Goal: Information Seeking & Learning: Learn about a topic

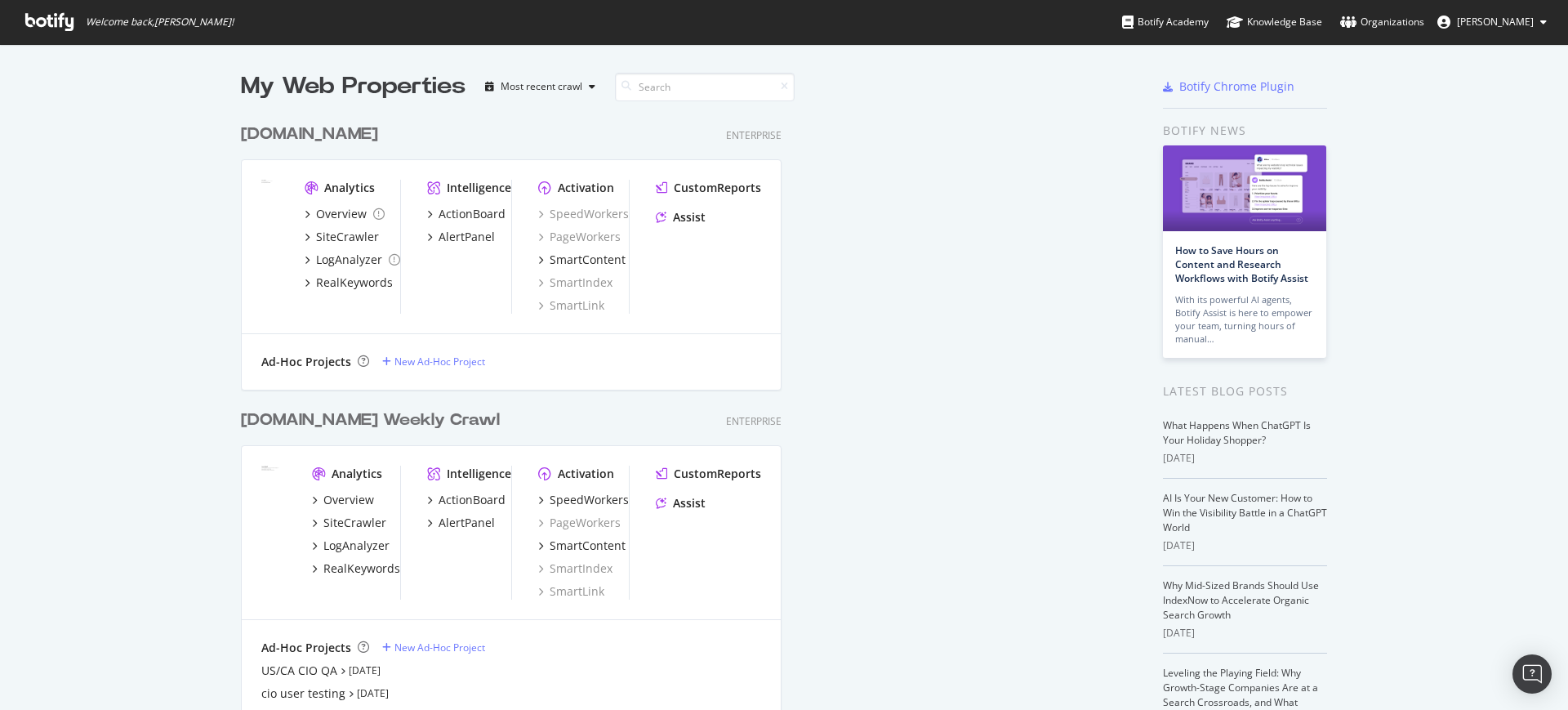
scroll to position [654, 867]
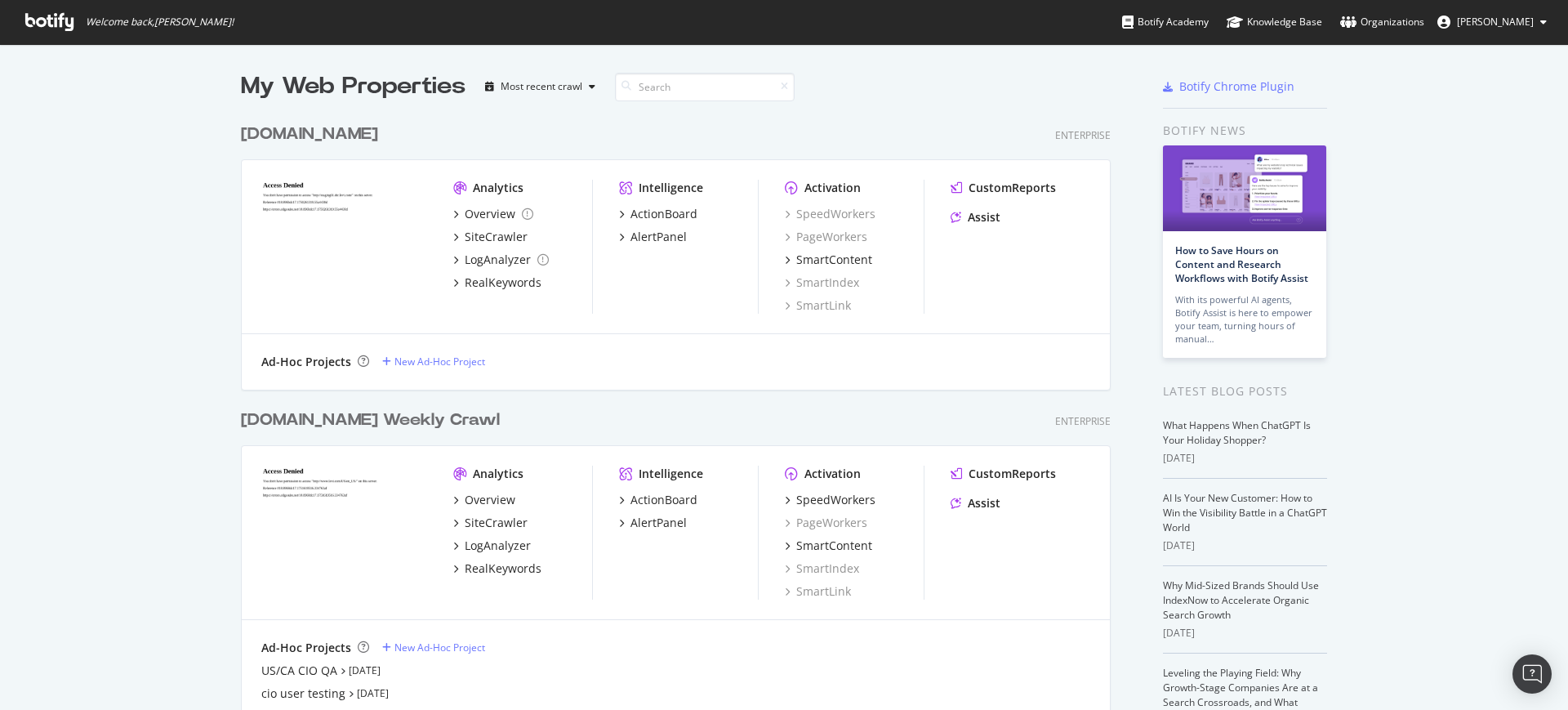
click at [345, 425] on div "[DOMAIN_NAME] Weekly Crawl" at bounding box center [370, 421] width 259 height 24
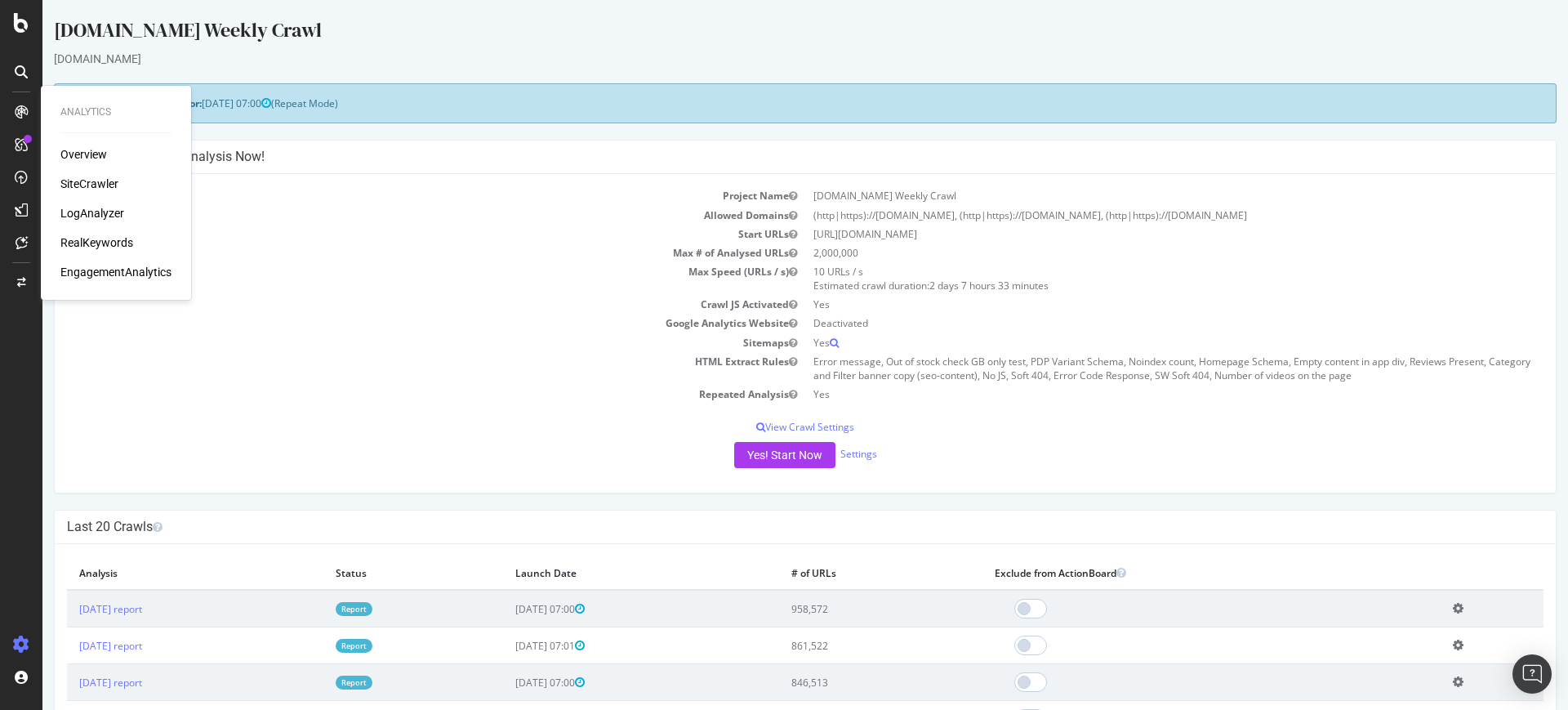
click at [108, 251] on div "Overview SiteCrawler LogAnalyzer RealKeywords EngagementAnalytics" at bounding box center [116, 213] width 111 height 134
click at [108, 243] on div "RealKeywords" at bounding box center [96, 243] width 72 height 17
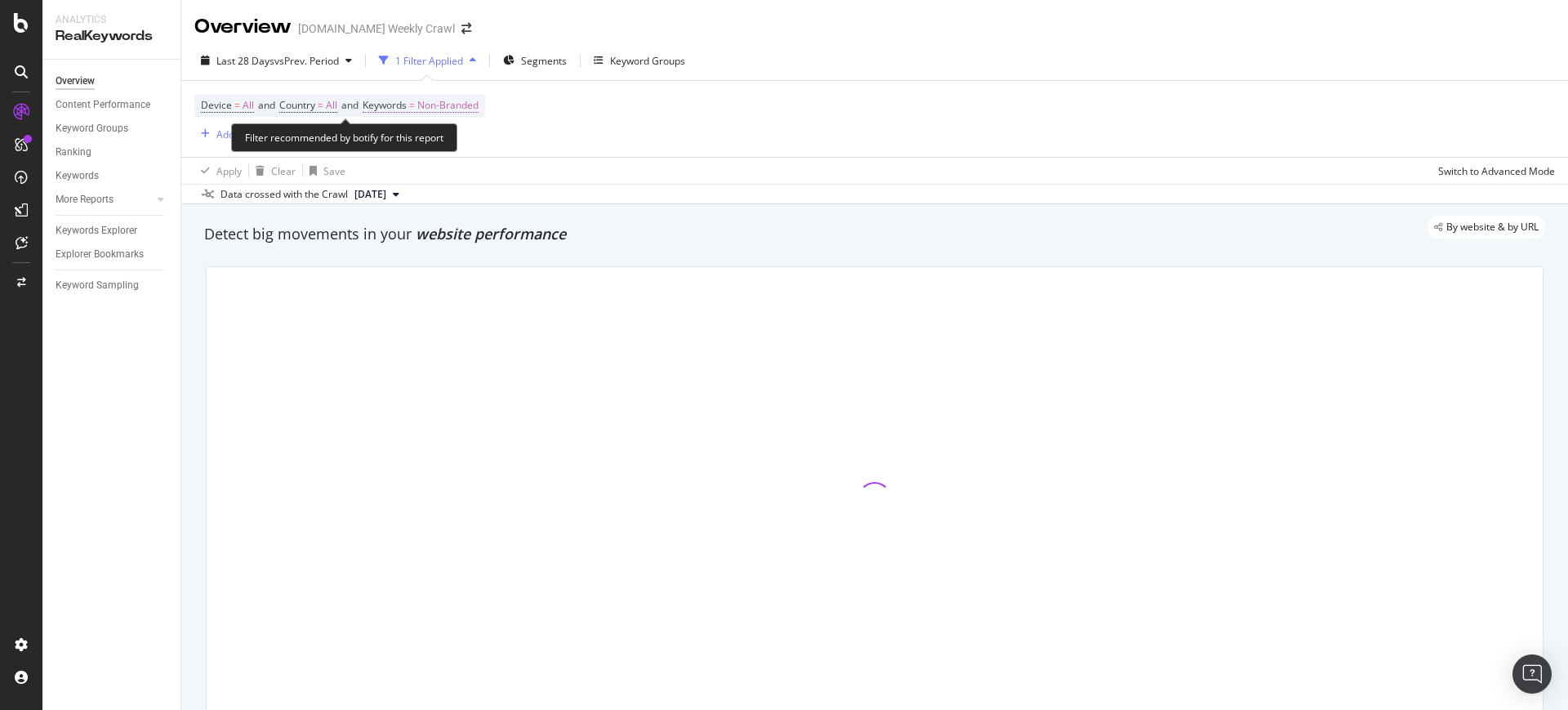
click at [449, 105] on span "Non-Branded" at bounding box center [448, 105] width 61 height 23
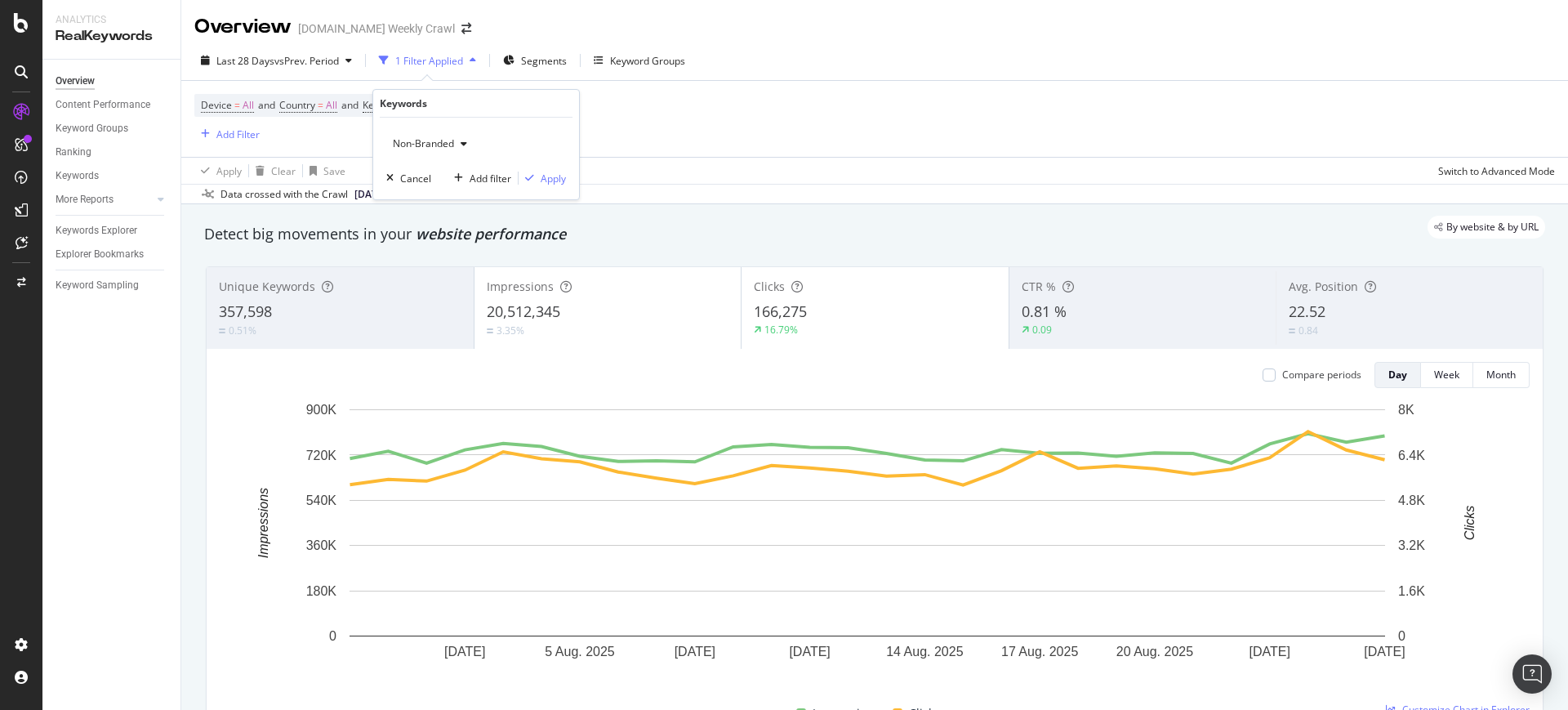
click at [753, 123] on div "Device = All and Country = All and Keywords = Non-Branded Add Filter" at bounding box center [875, 119] width 1360 height 76
click at [311, 90] on div "Device = All and Country = All and Keywords = Non-Branded Add Filter" at bounding box center [875, 119] width 1360 height 76
click at [323, 106] on span "Country = All" at bounding box center [308, 106] width 58 height 15
click at [289, 145] on div "All Cancel Add filter Apply" at bounding box center [387, 158] width 206 height 82
click at [301, 145] on span "All" at bounding box center [304, 143] width 11 height 14
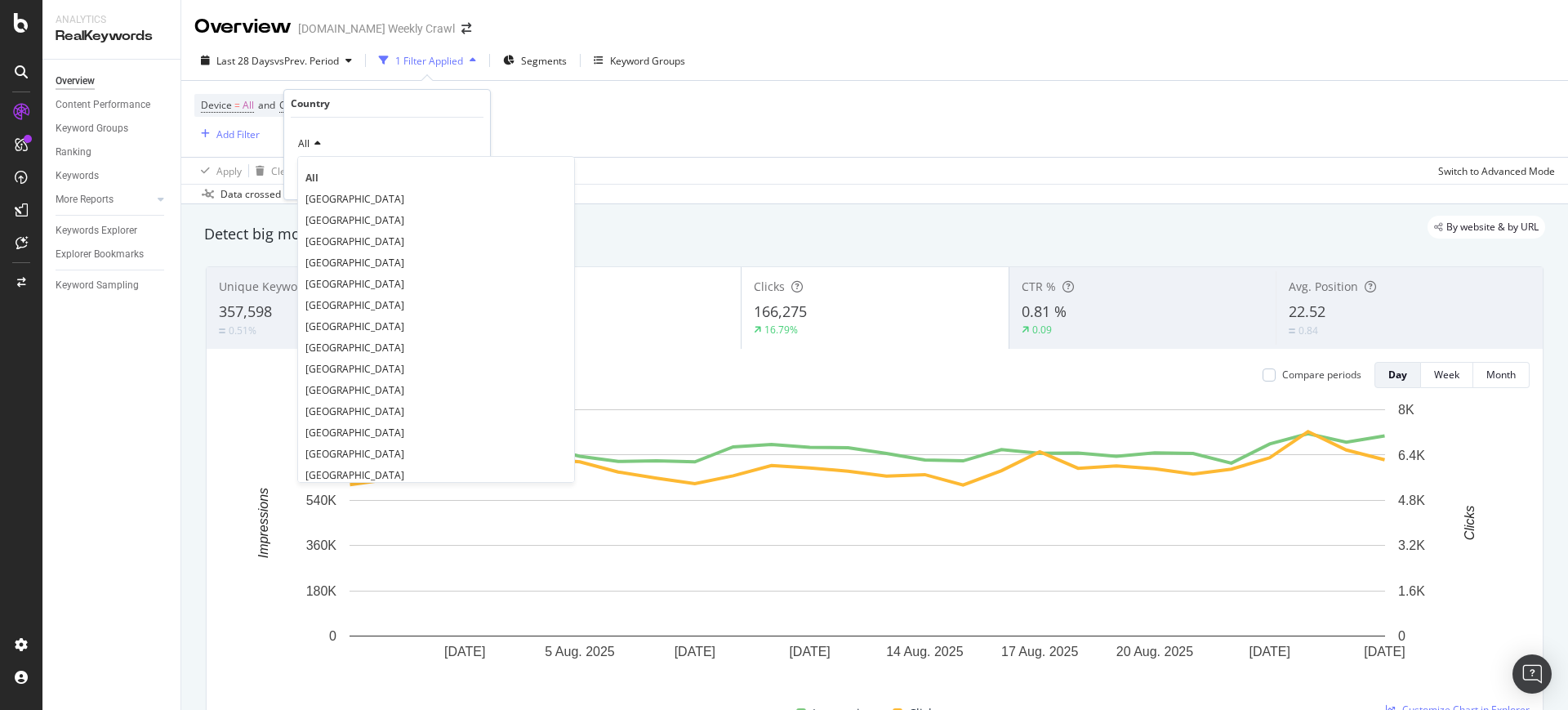
click at [665, 102] on div "Device = All and Country = All and Keywords = Non-Branded Add Filter" at bounding box center [875, 119] width 1360 height 76
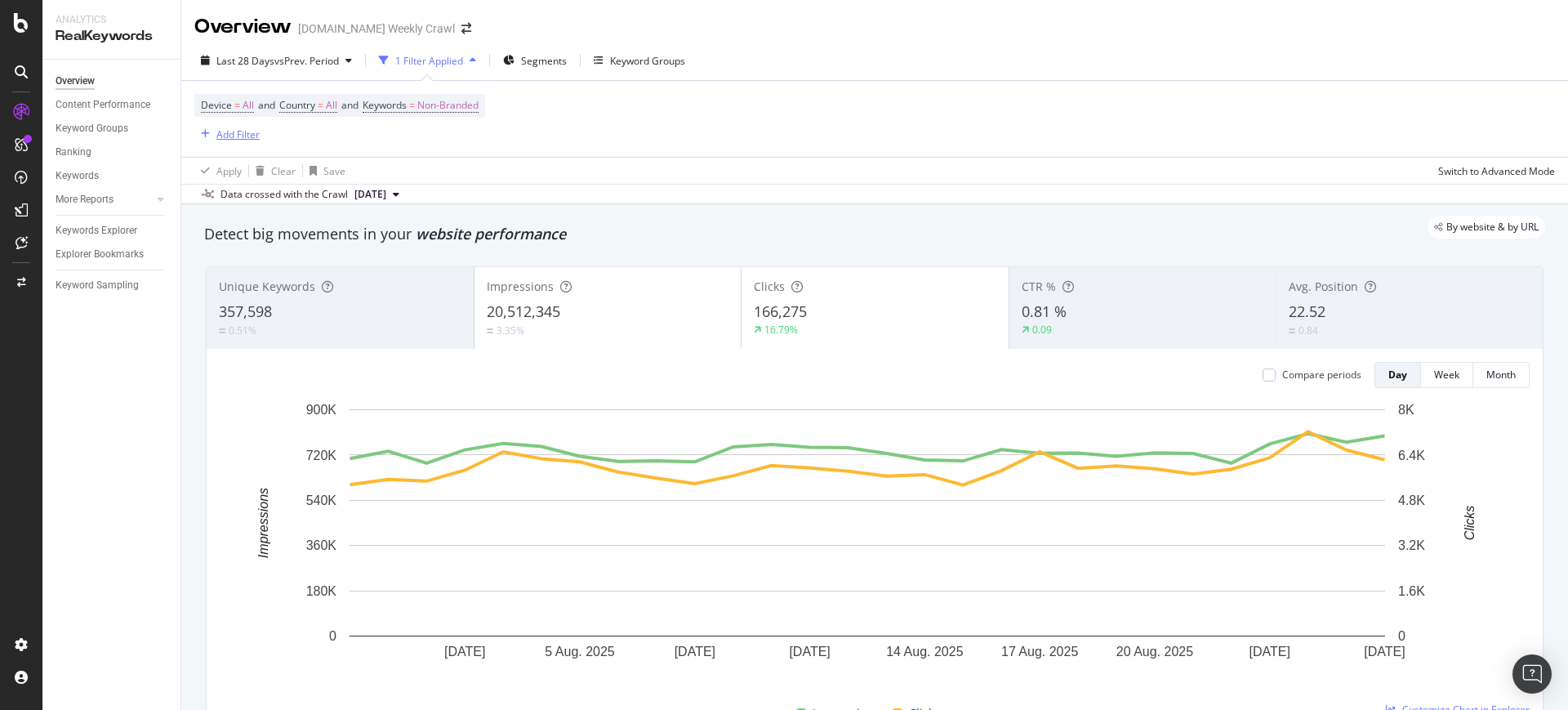
click at [230, 137] on div "Add Filter" at bounding box center [238, 133] width 44 height 14
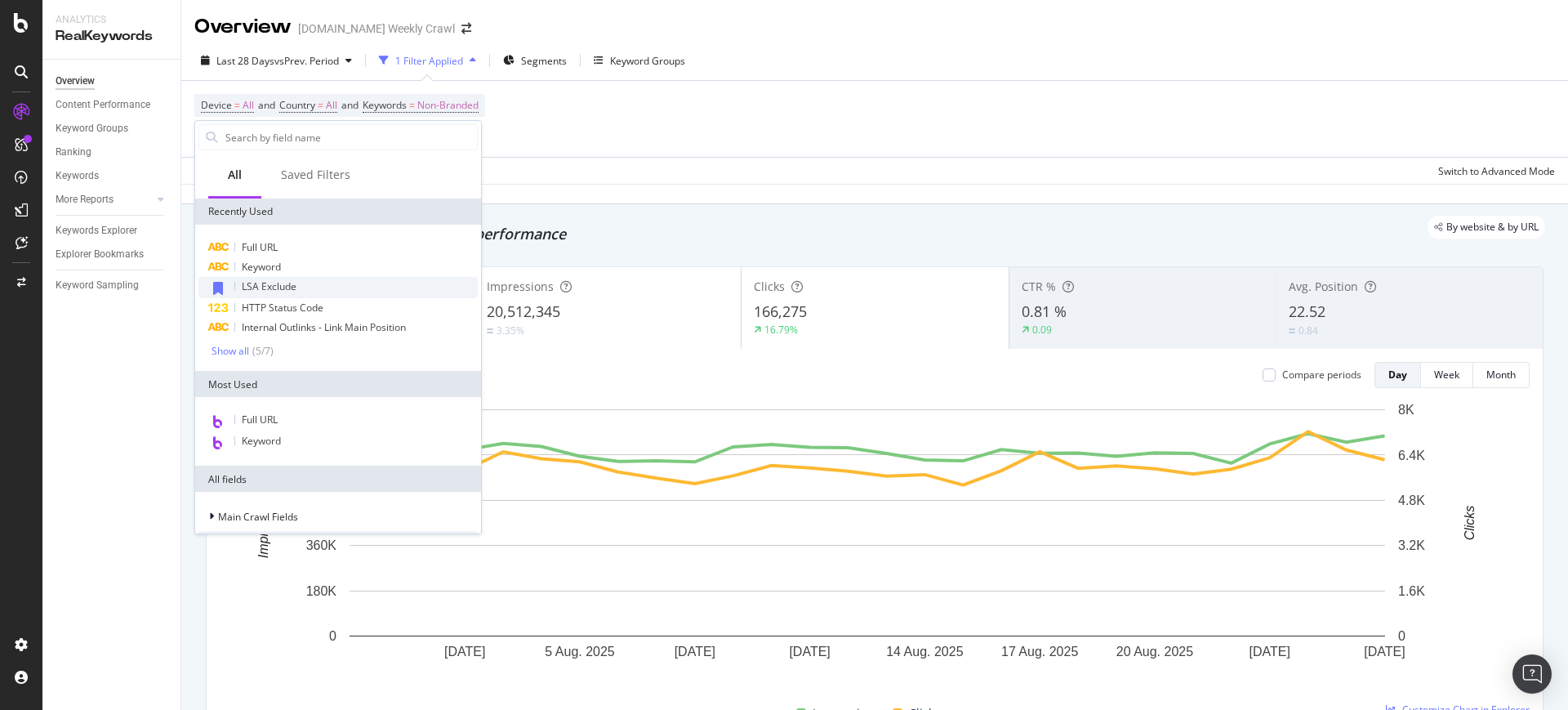
click at [292, 290] on span "LSA Exclude" at bounding box center [269, 285] width 55 height 14
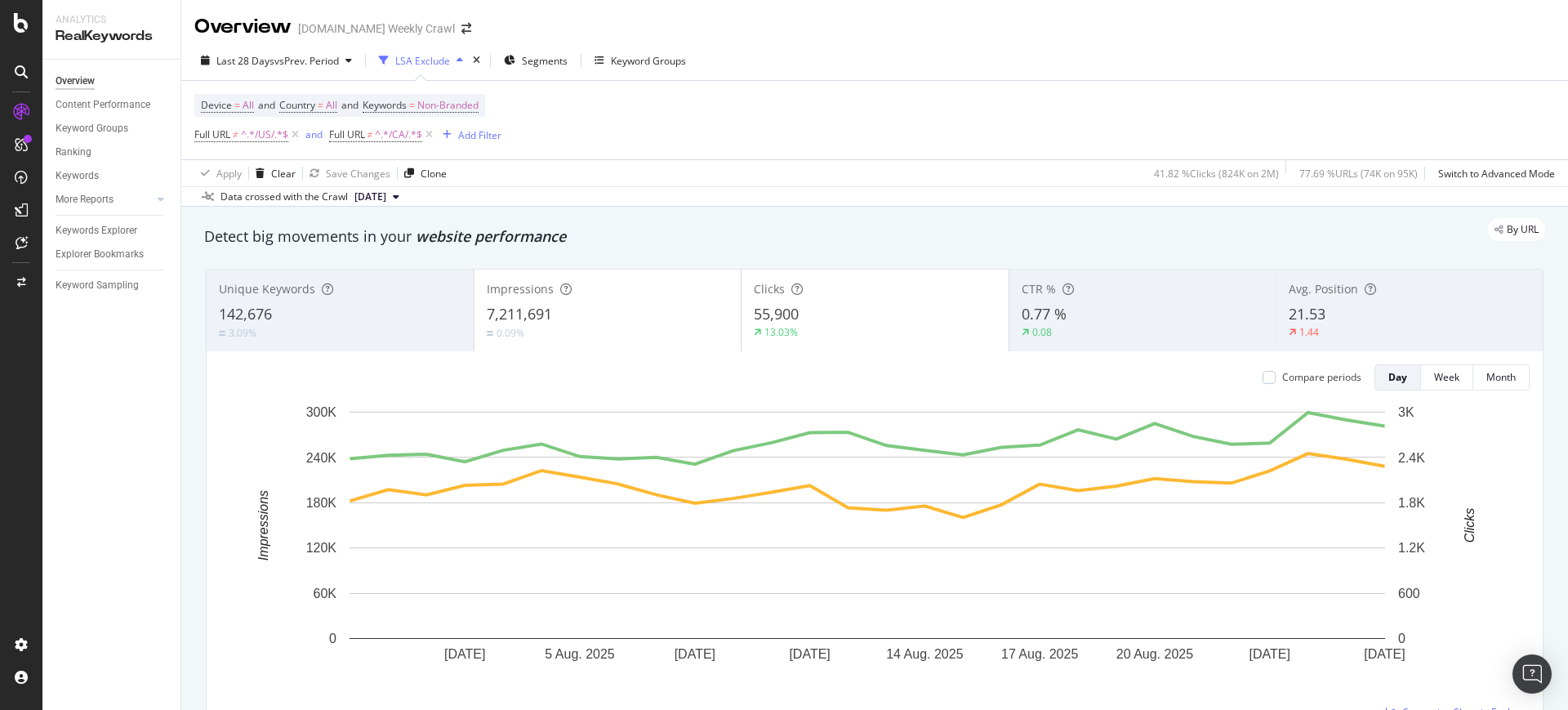
click at [455, 100] on span "Non-Branded" at bounding box center [448, 105] width 61 height 23
click at [433, 144] on span "Non-Branded" at bounding box center [420, 143] width 68 height 14
click at [431, 265] on span "All" at bounding box center [484, 272] width 167 height 15
click at [542, 175] on div "Apply" at bounding box center [552, 178] width 25 height 14
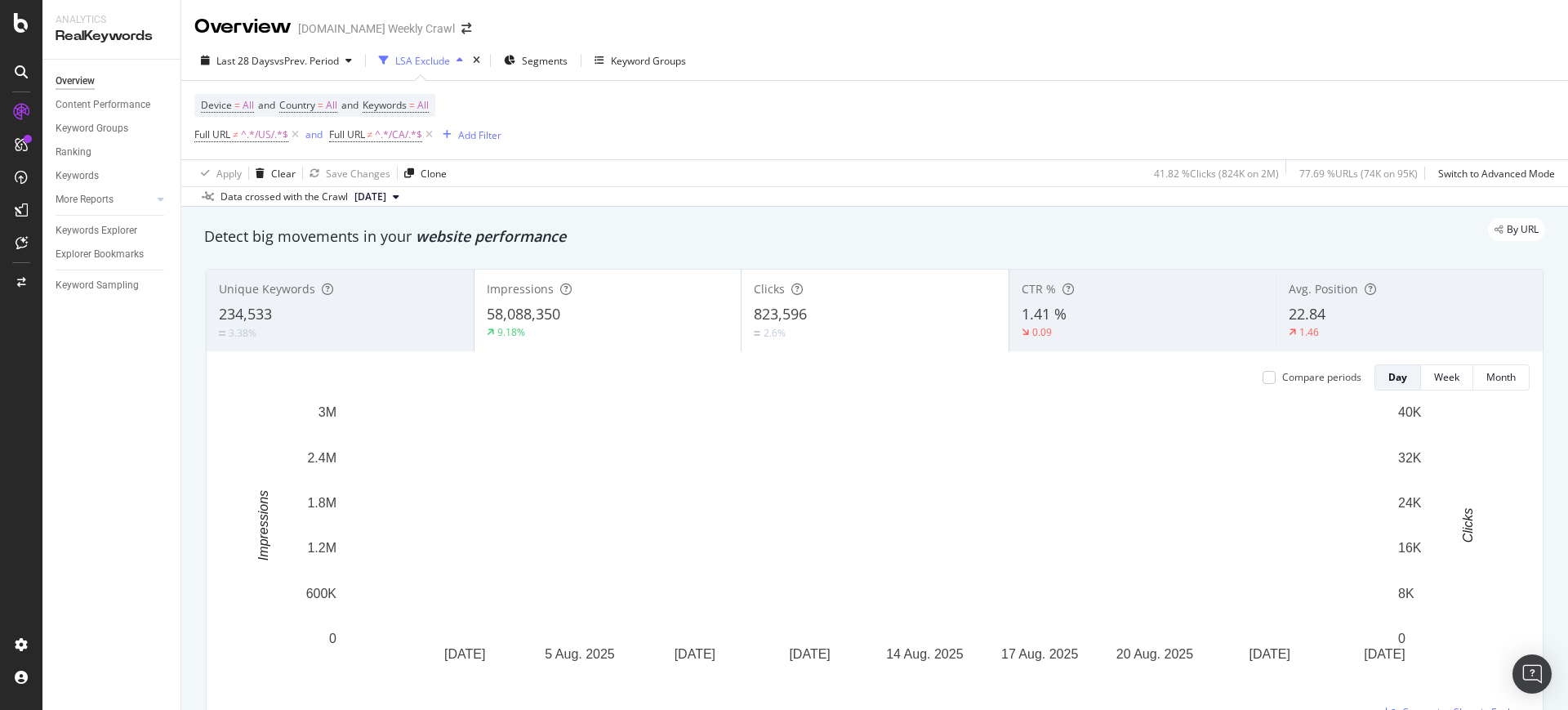
click at [782, 163] on div "Apply Clear Save Changes Clone 41.82 % Clicks ( 824K on 2M ) 77.69 % URLs ( 74K…" at bounding box center [875, 172] width 1386 height 27
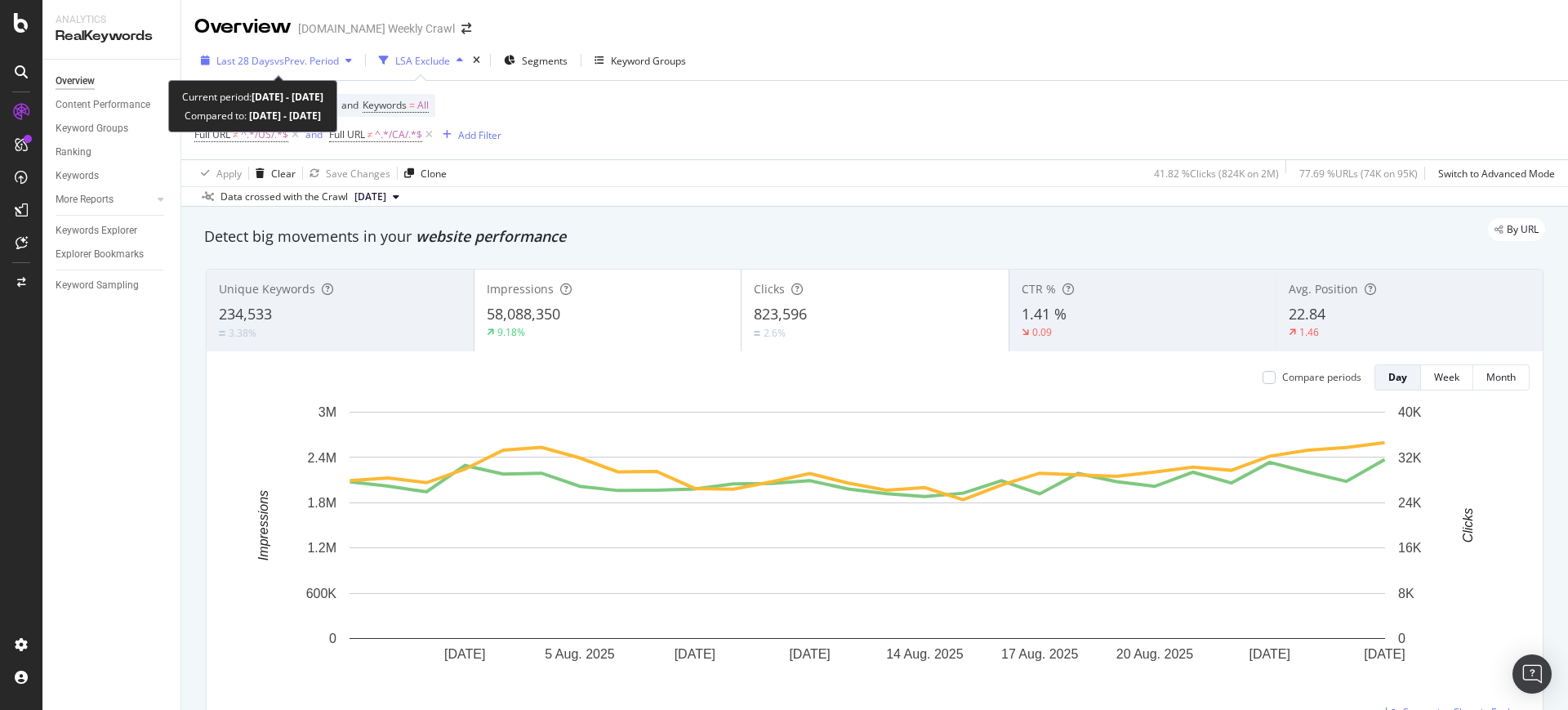
click at [285, 68] on div "Last 28 Days vs Prev. Period" at bounding box center [276, 60] width 164 height 24
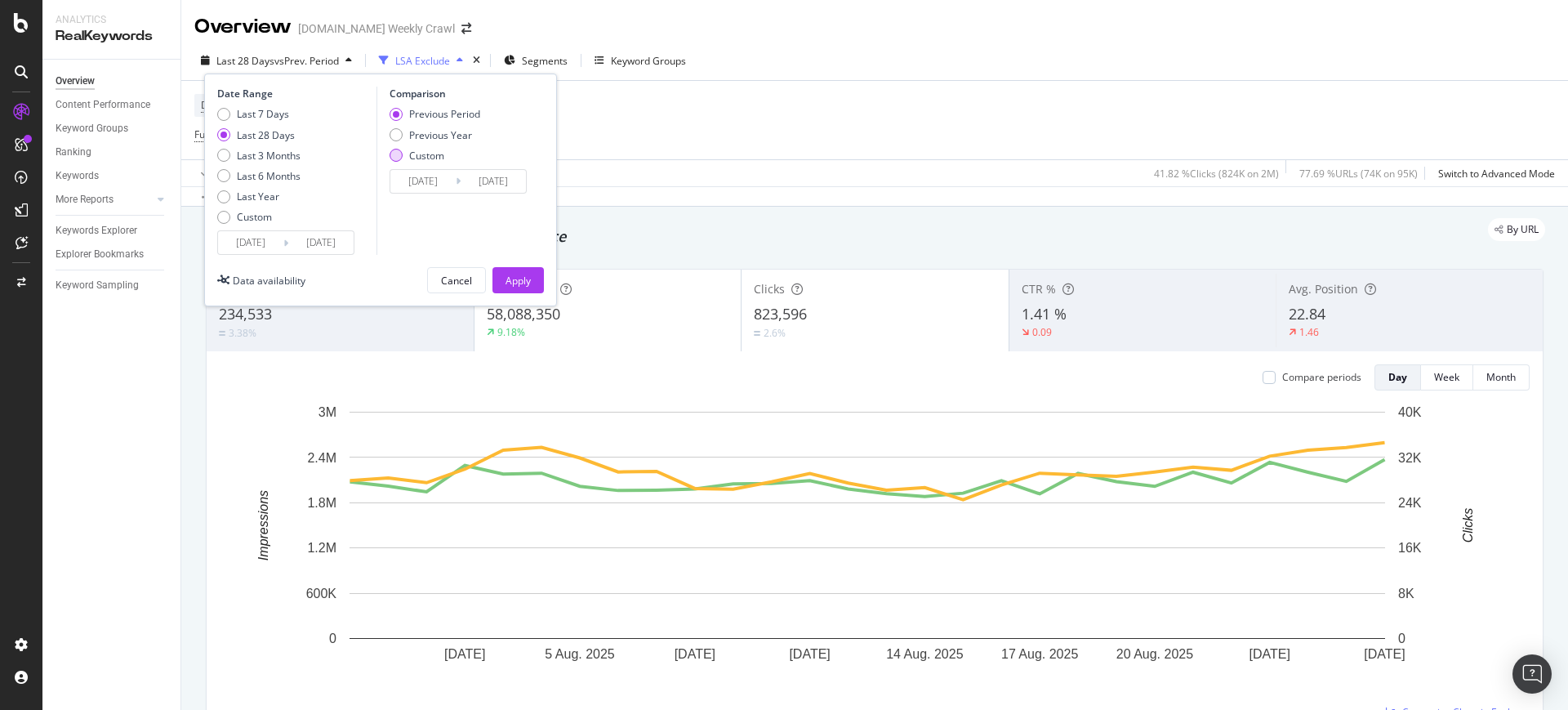
click at [392, 155] on div "Custom" at bounding box center [396, 155] width 13 height 13
click at [436, 183] on input "[DATE]" at bounding box center [423, 181] width 65 height 23
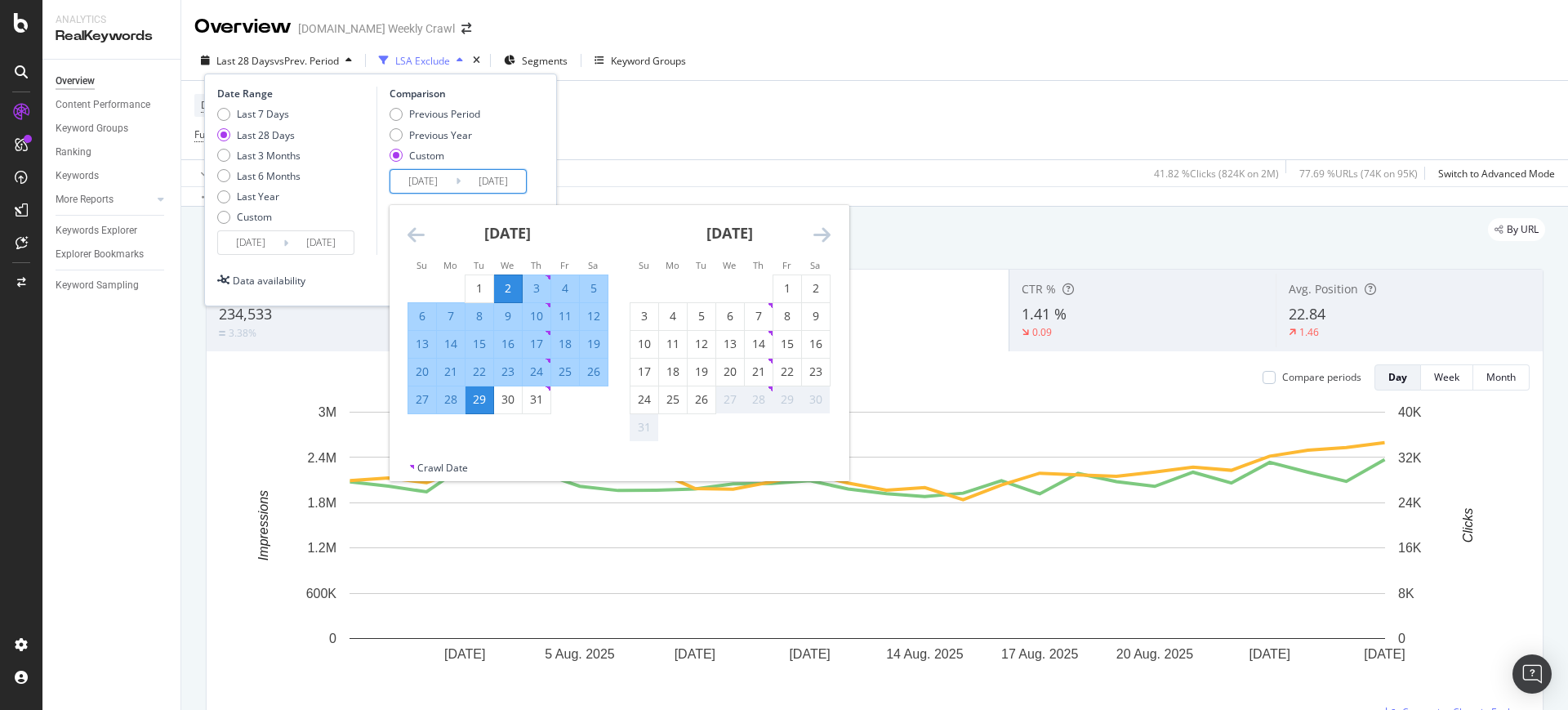
click at [782, 227] on icon "Move forward to switch to the next month." at bounding box center [822, 234] width 18 height 19
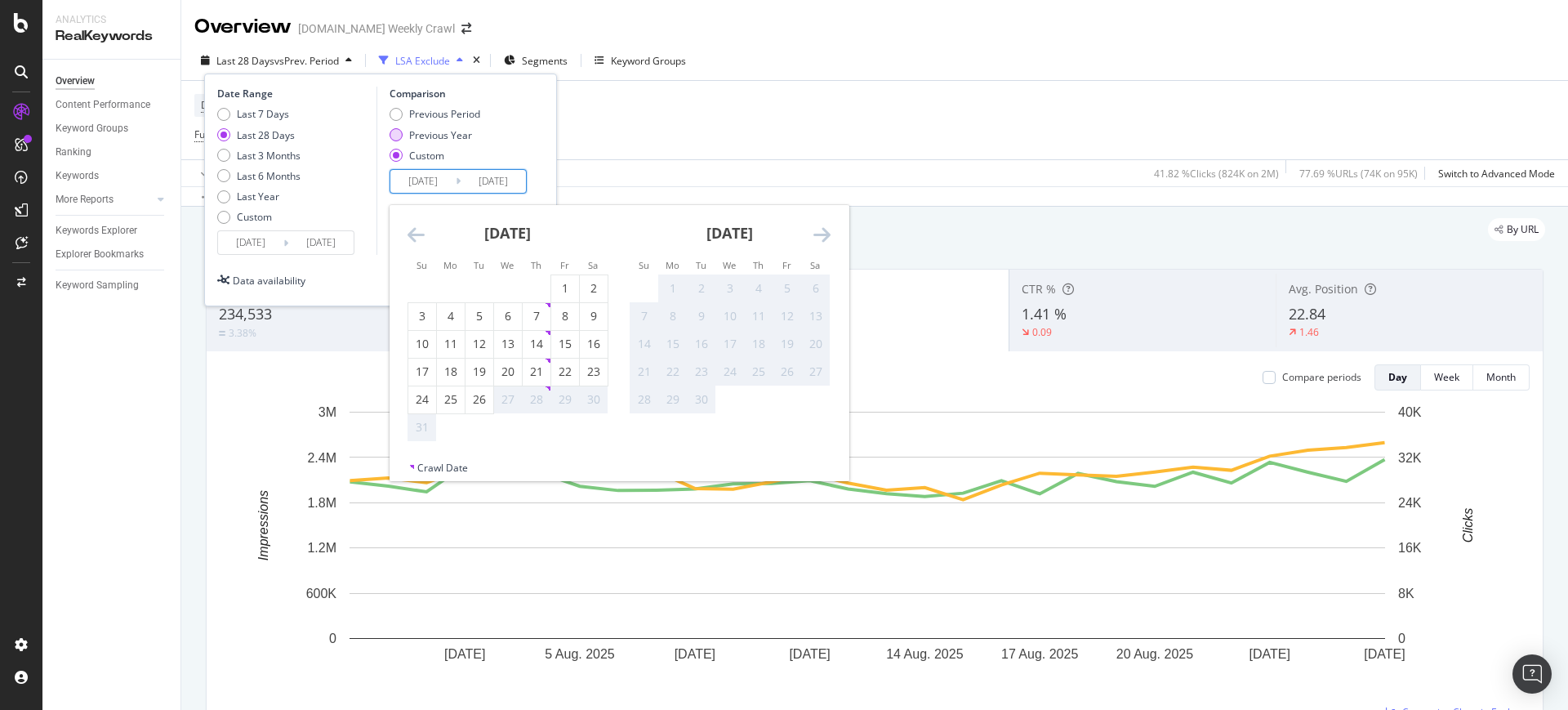
click at [398, 138] on div "Previous Year" at bounding box center [396, 134] width 13 height 13
type input "[DATE]"
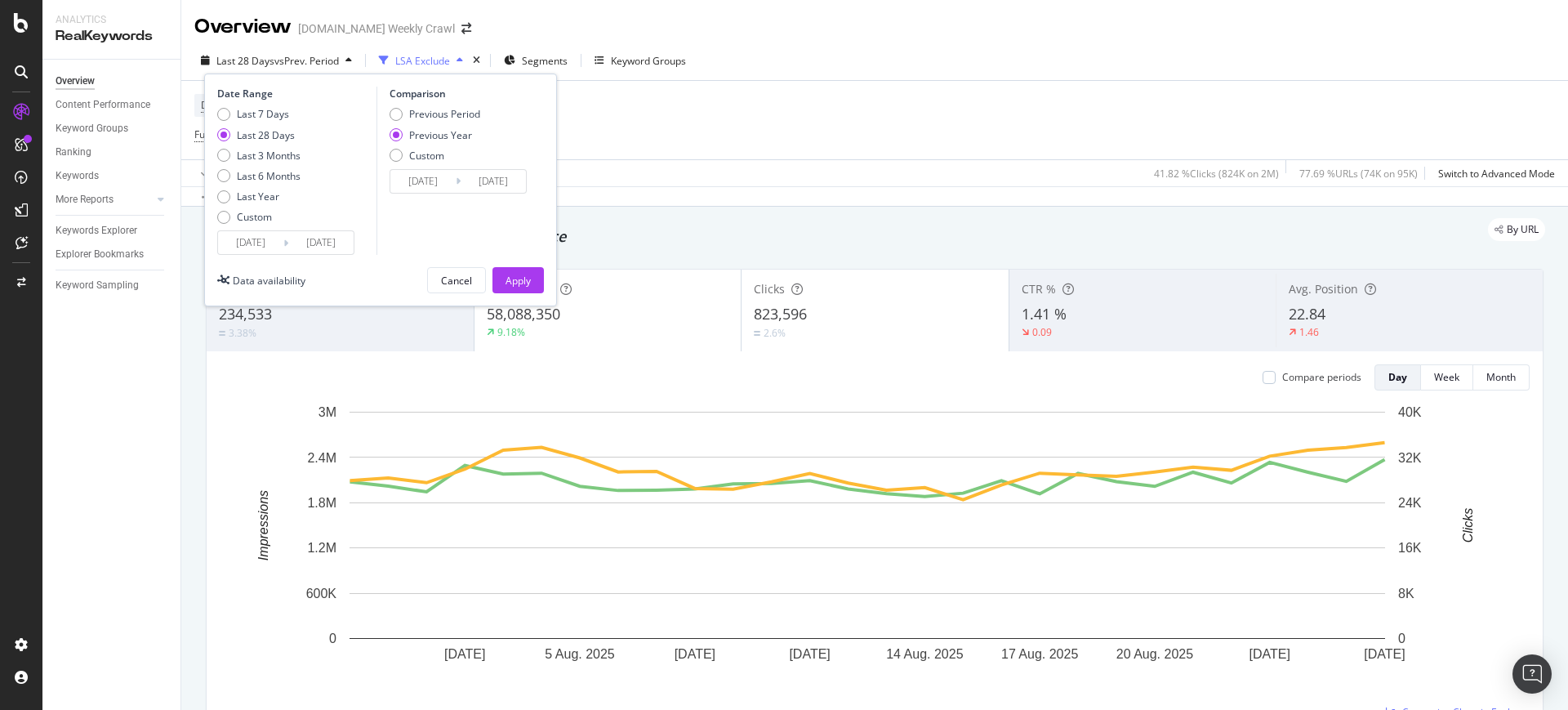
drag, startPoint x: 393, startPoint y: 159, endPoint x: 406, endPoint y: 169, distance: 16.4
click at [394, 159] on div "Custom" at bounding box center [396, 155] width 13 height 13
click at [434, 182] on input "[DATE]" at bounding box center [423, 181] width 65 height 23
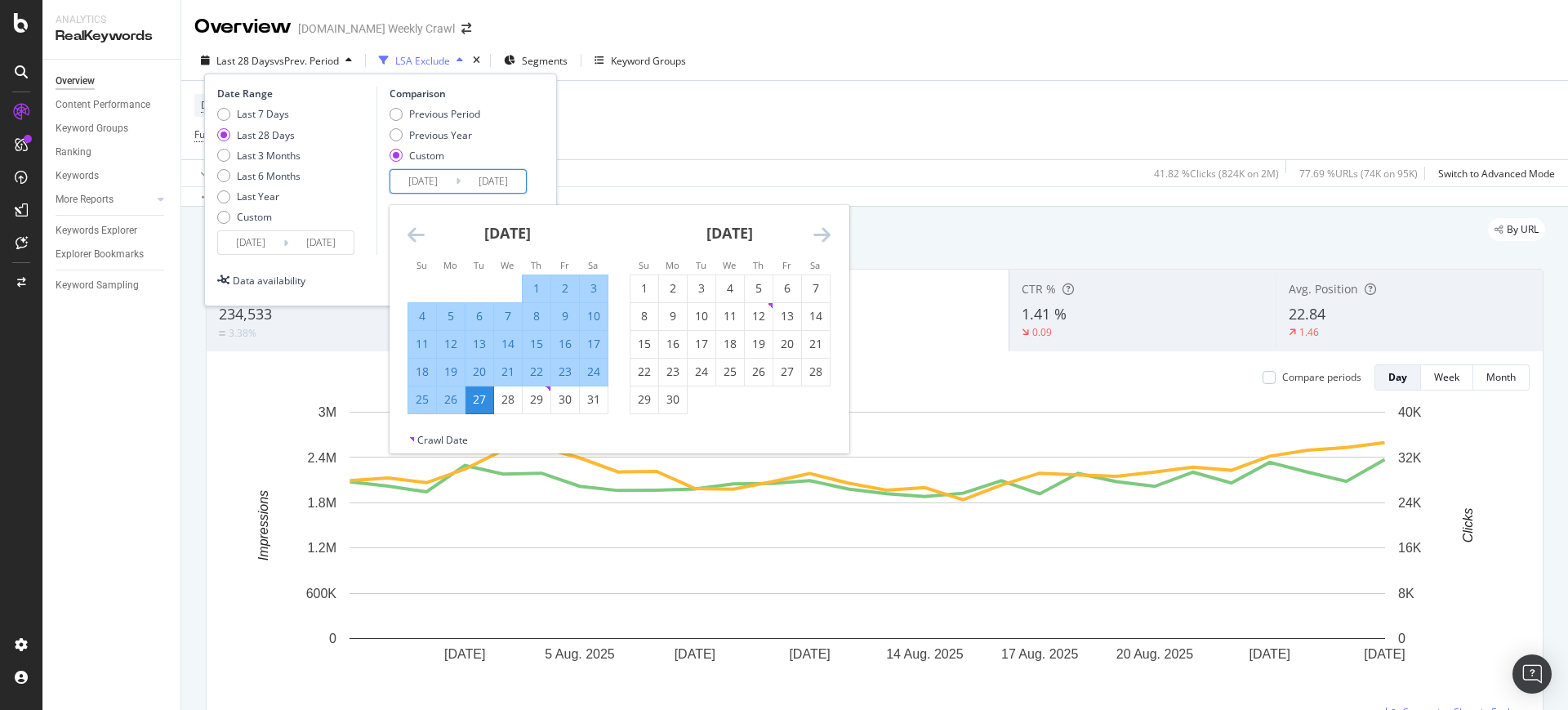
click at [782, 240] on icon "Move forward to switch to the next month." at bounding box center [822, 234] width 18 height 19
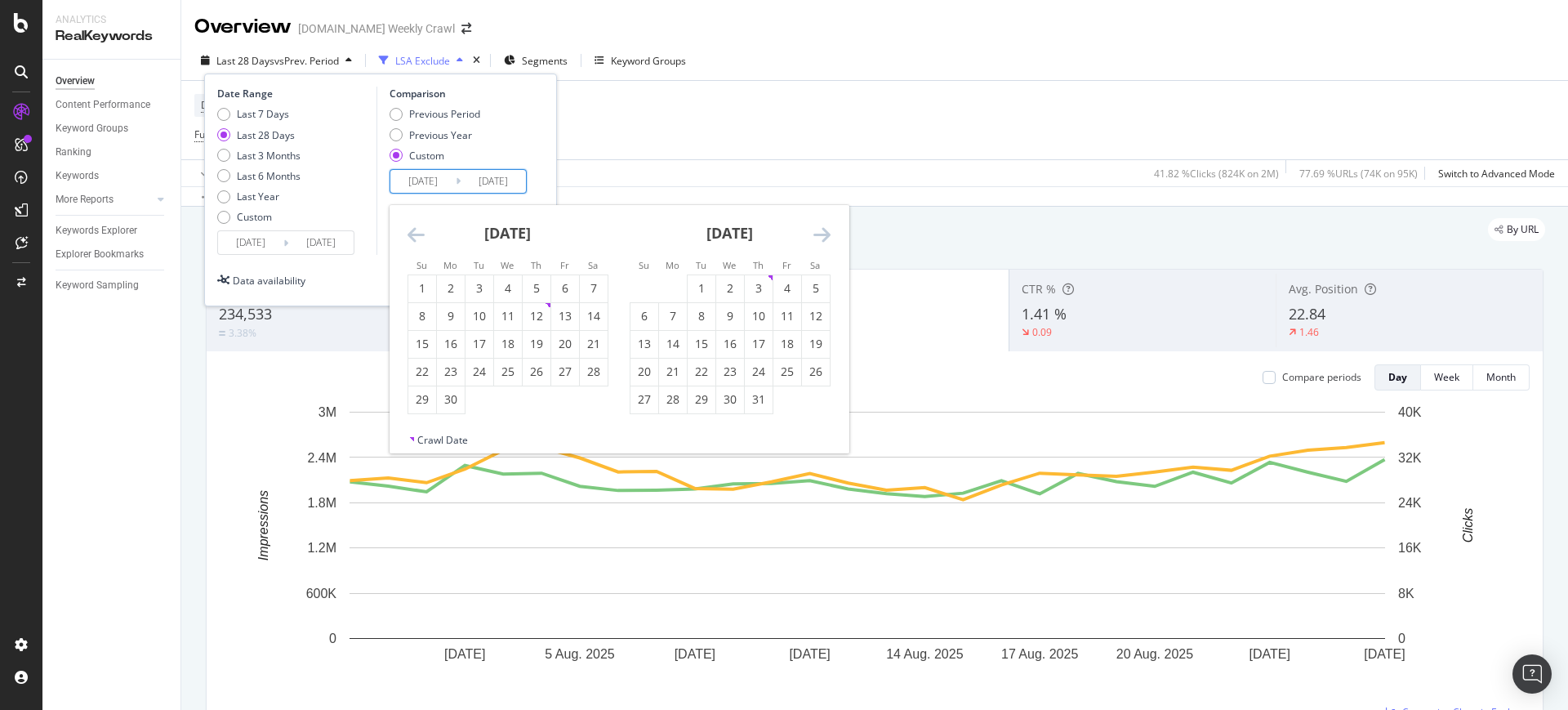
click at [782, 240] on icon "Move forward to switch to the next month." at bounding box center [822, 234] width 18 height 19
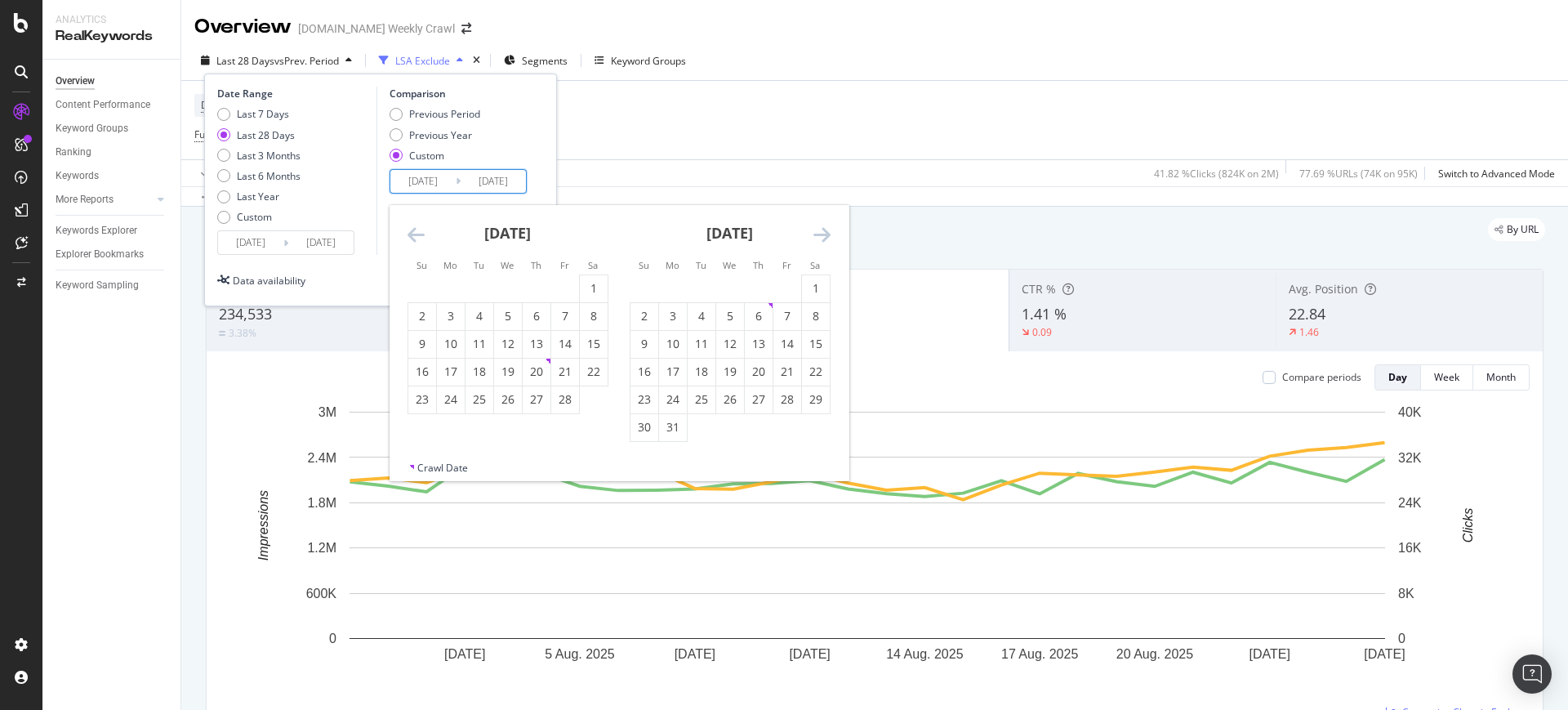
click at [782, 240] on icon "Move forward to switch to the next month." at bounding box center [822, 234] width 18 height 19
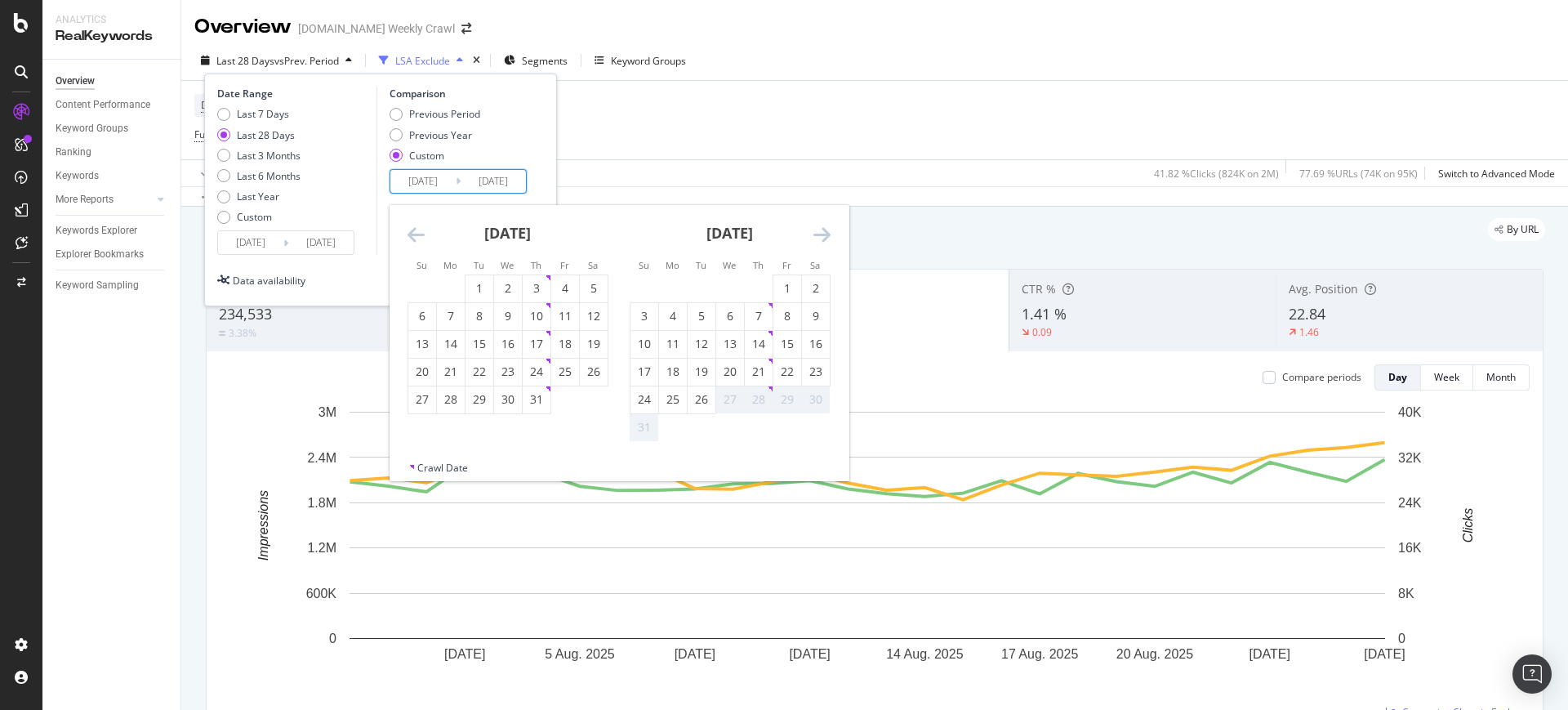
click at [782, 240] on icon "Move forward to switch to the next month." at bounding box center [822, 234] width 18 height 19
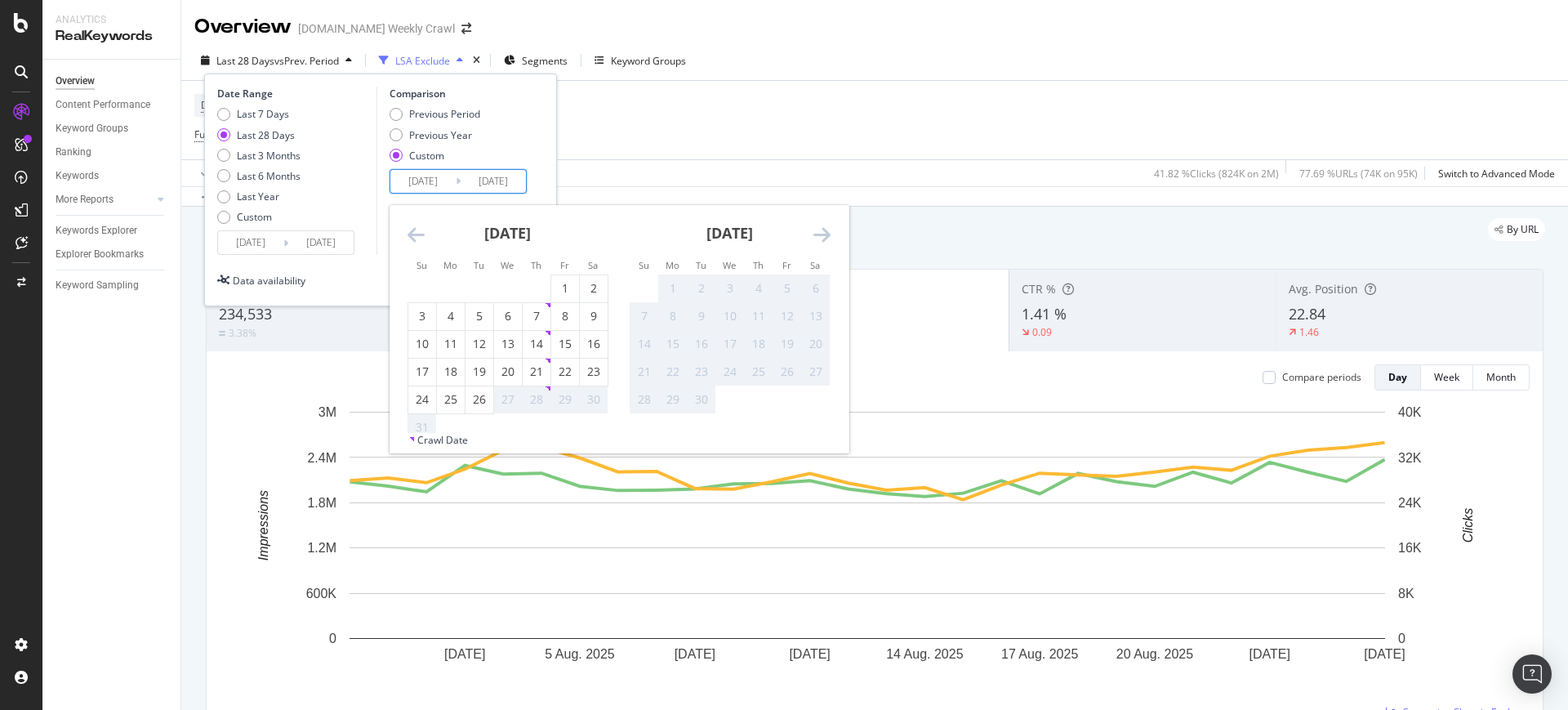
click at [782, 240] on icon "Move forward to switch to the next month." at bounding box center [822, 234] width 18 height 19
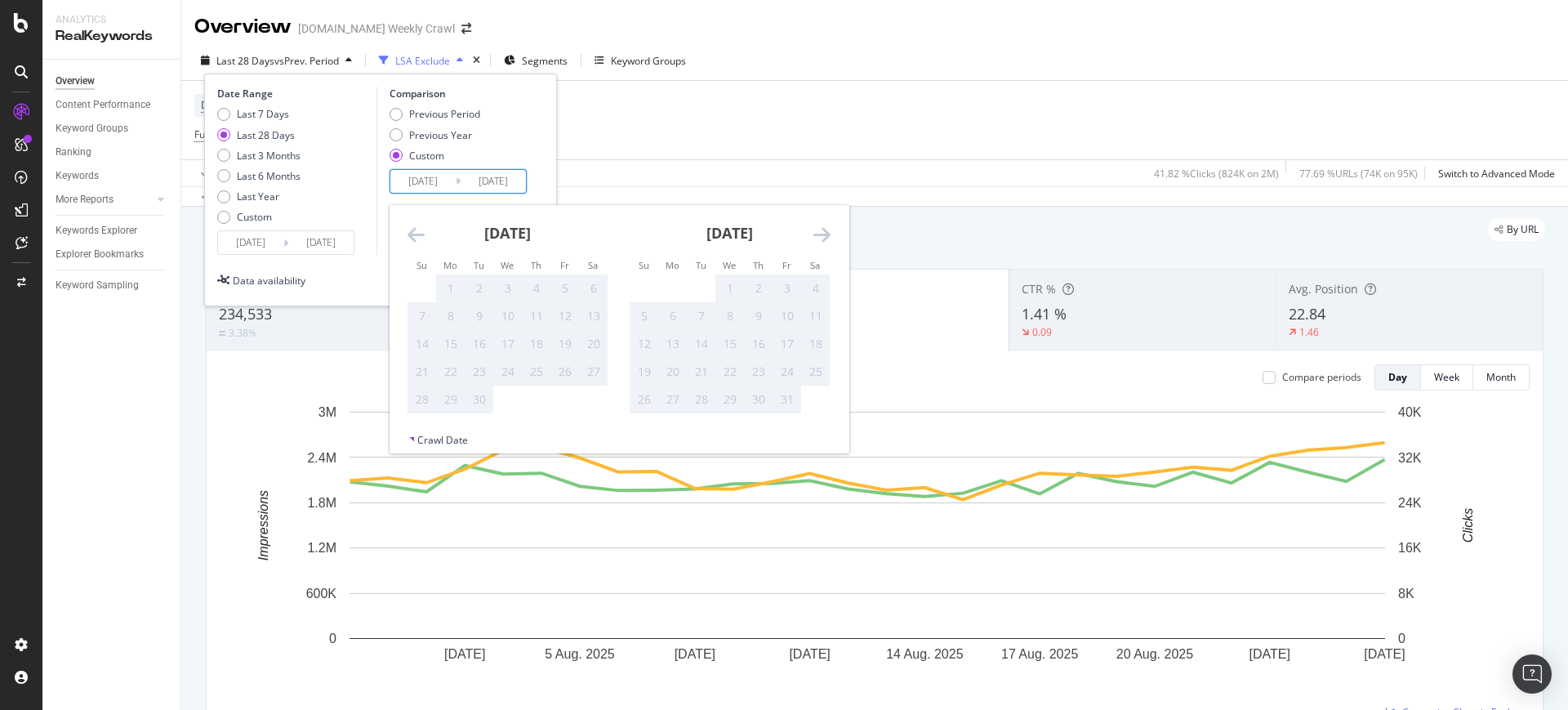
click at [409, 234] on icon "Move backward to switch to the previous month." at bounding box center [416, 234] width 18 height 19
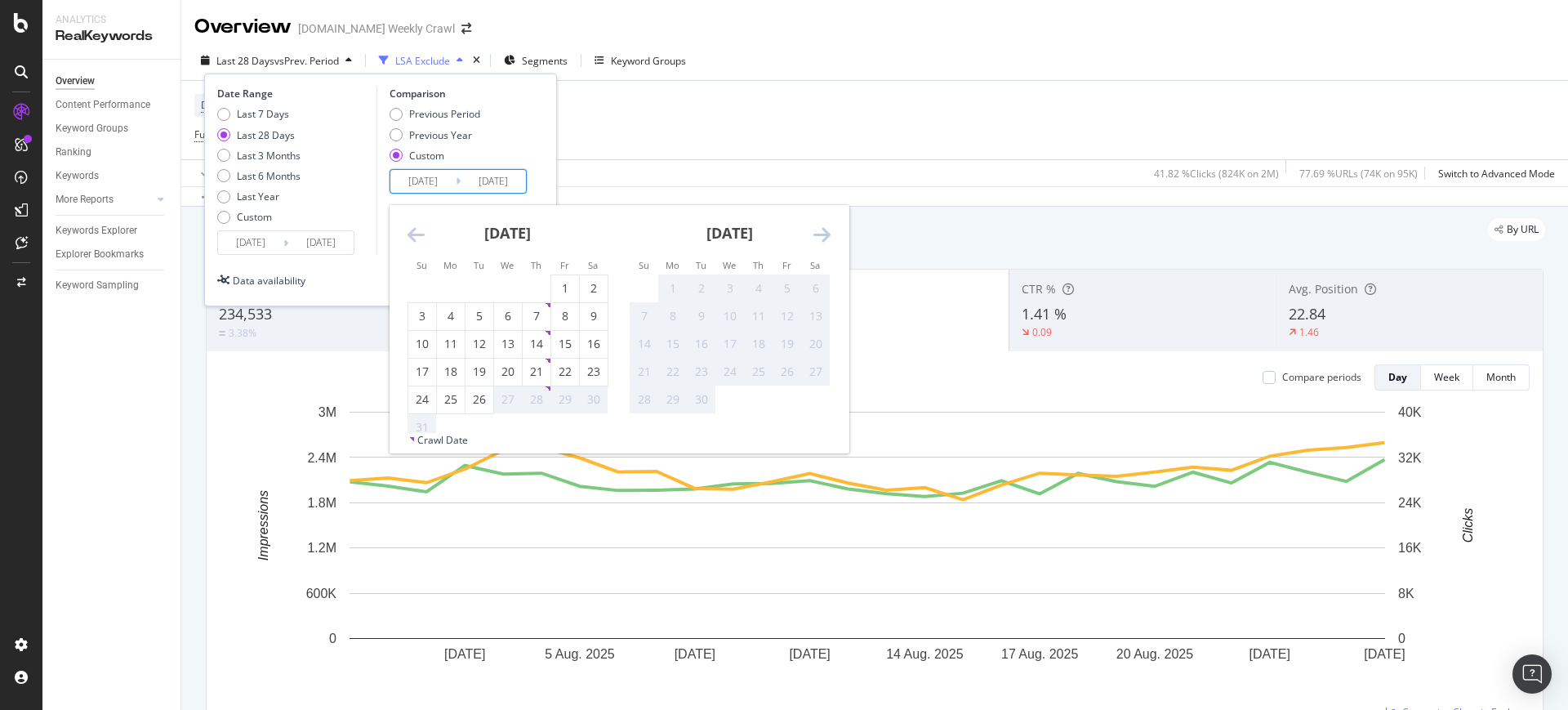
click at [519, 139] on div "Previous Period Previous Year Custom" at bounding box center [460, 137] width 142 height 61
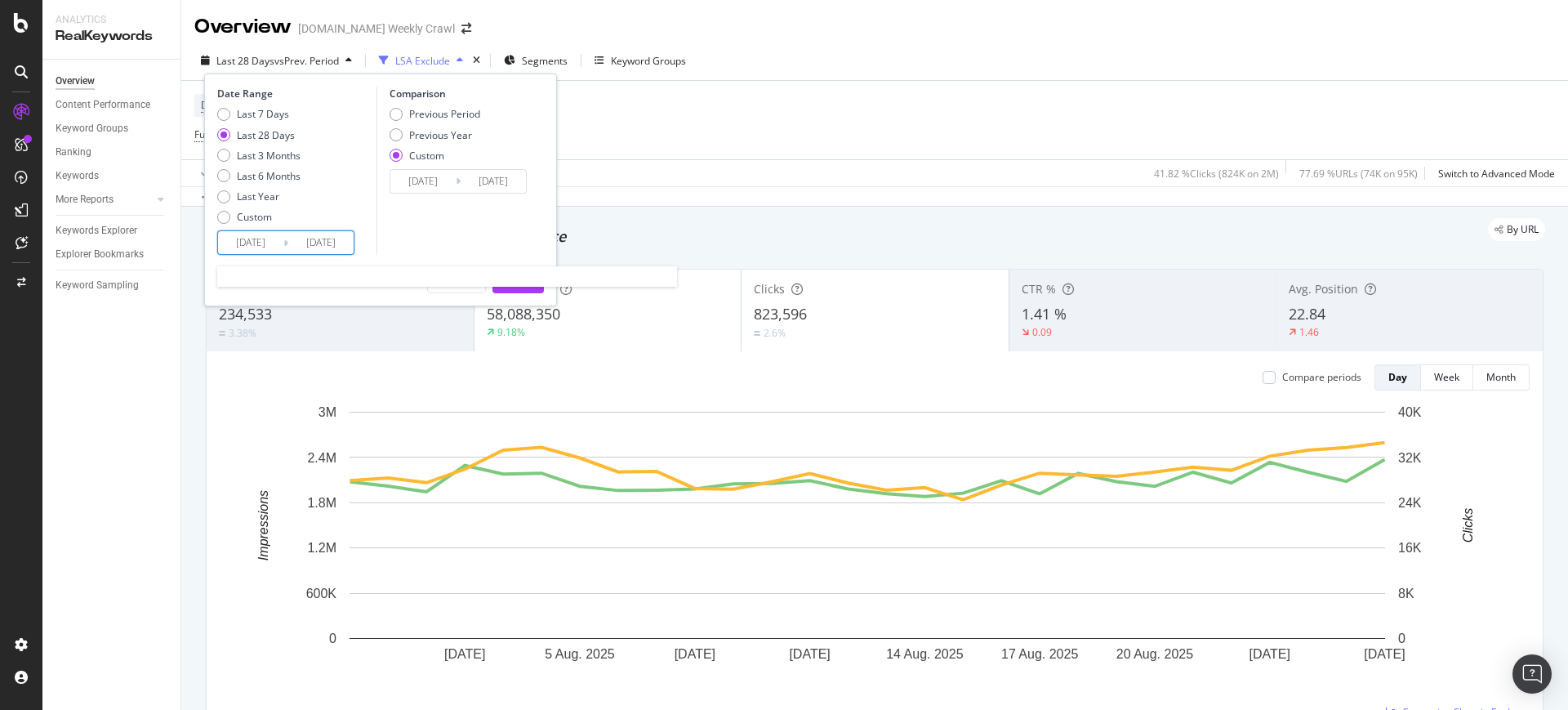
click at [261, 249] on input "[DATE]" at bounding box center [250, 242] width 65 height 23
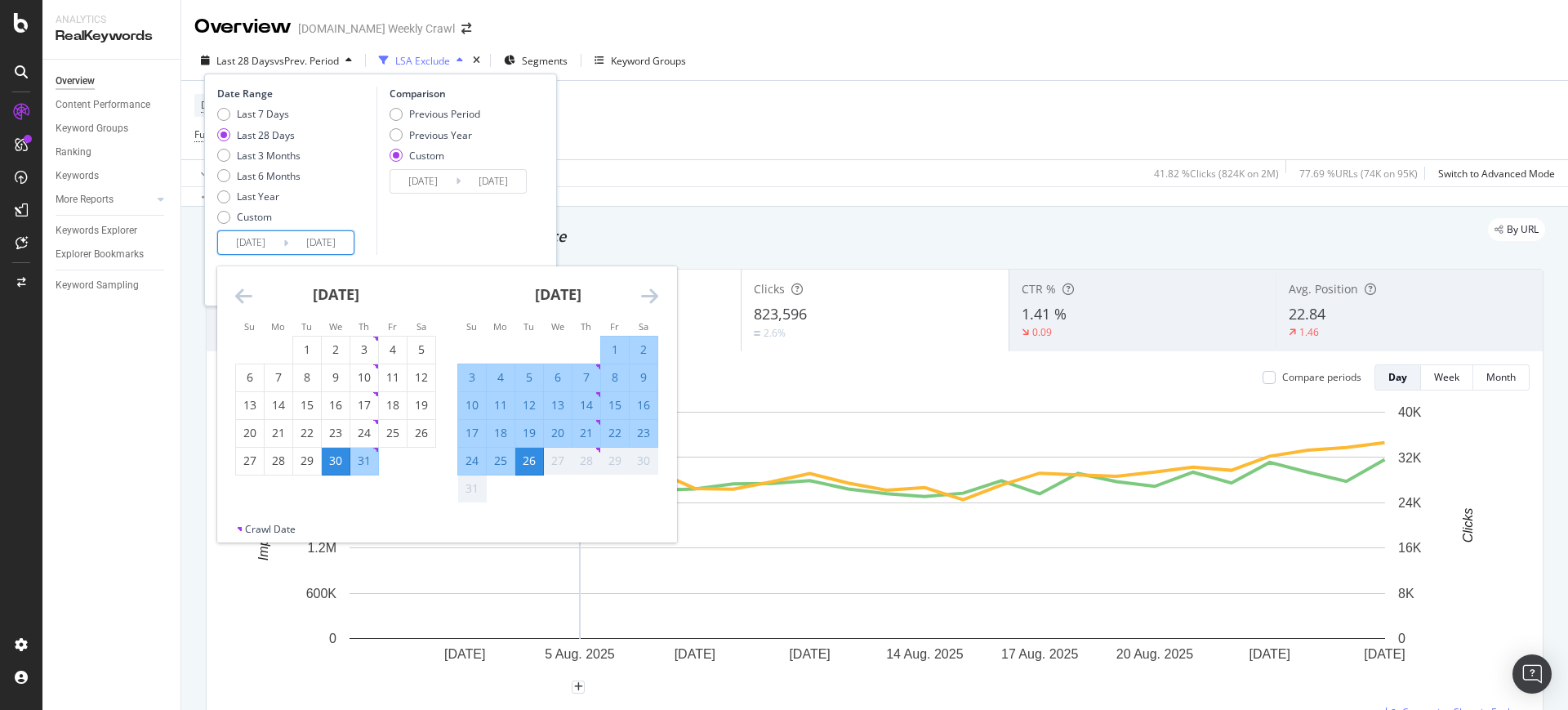
click at [650, 285] on icon "Move forward to switch to the next month." at bounding box center [650, 295] width 18 height 19
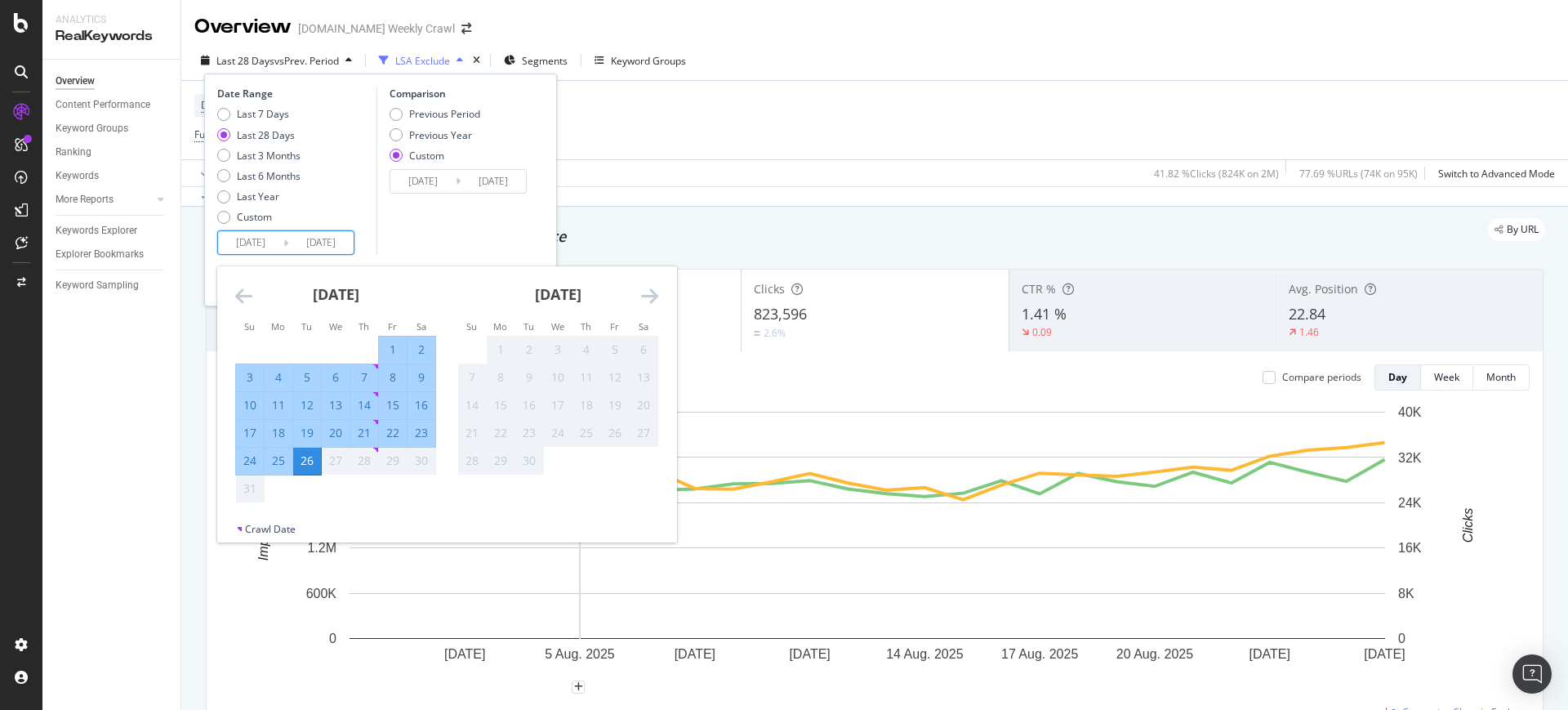
click at [244, 437] on div "17" at bounding box center [250, 433] width 28 height 17
type input "[DATE]"
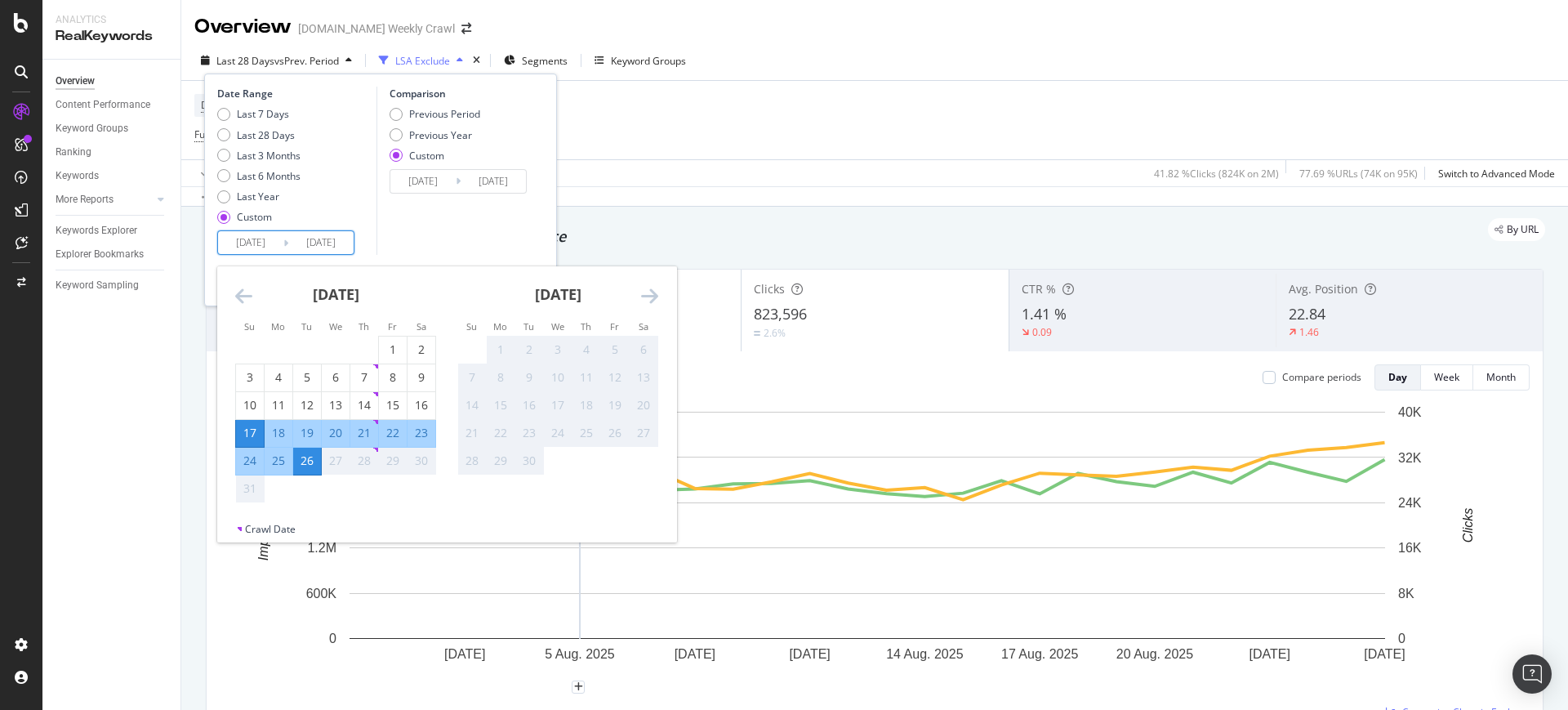
click at [424, 429] on div "23" at bounding box center [422, 433] width 28 height 17
type input "[DATE]"
click at [315, 235] on input "[DATE]" at bounding box center [321, 242] width 65 height 23
click at [418, 462] on div "30" at bounding box center [422, 461] width 28 height 17
click at [395, 459] on div "29" at bounding box center [393, 461] width 28 height 17
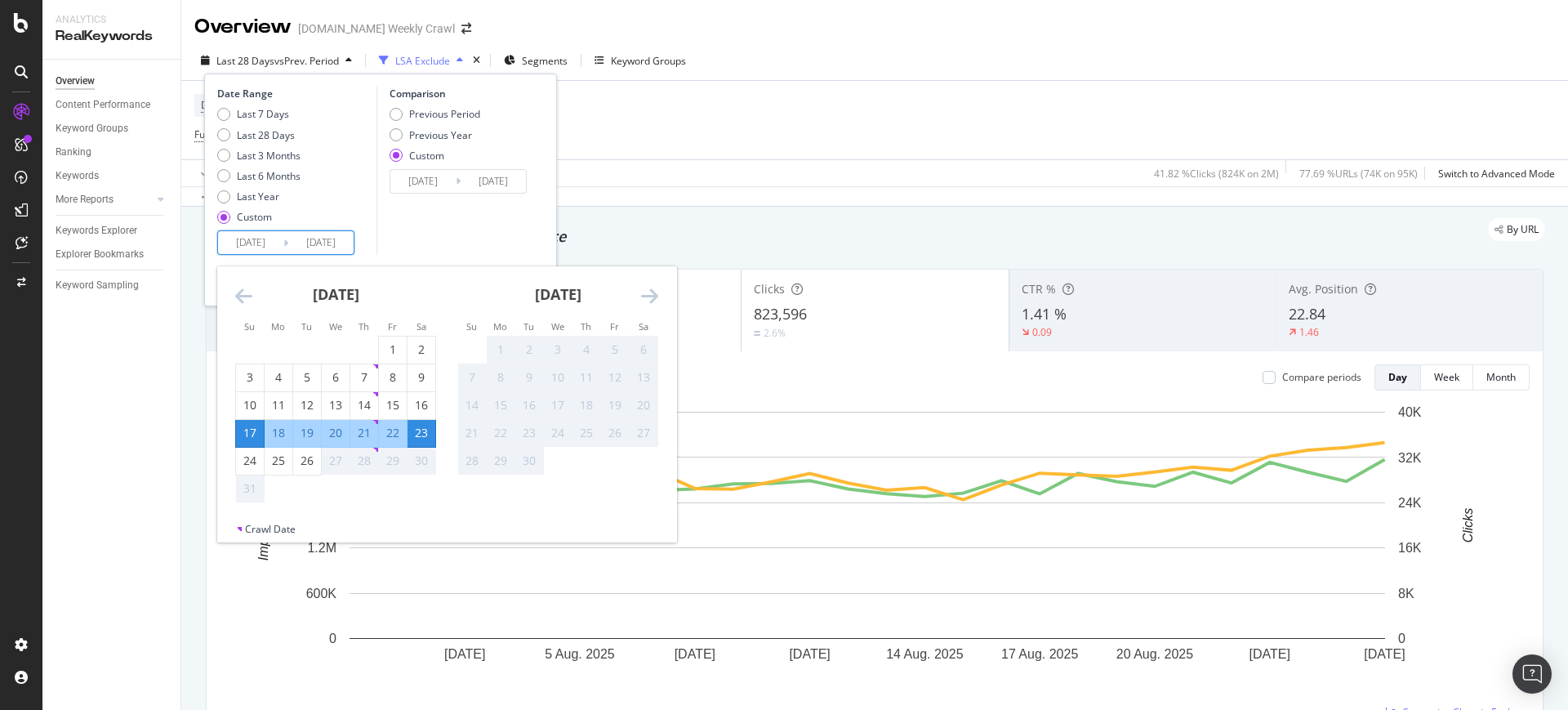
click at [381, 459] on div "29" at bounding box center [393, 461] width 28 height 17
click at [401, 462] on div "29" at bounding box center [393, 461] width 28 height 17
click at [413, 462] on div "30" at bounding box center [422, 461] width 28 height 17
click at [387, 462] on div "29" at bounding box center [393, 461] width 28 height 17
click at [368, 459] on div "28" at bounding box center [364, 461] width 28 height 17
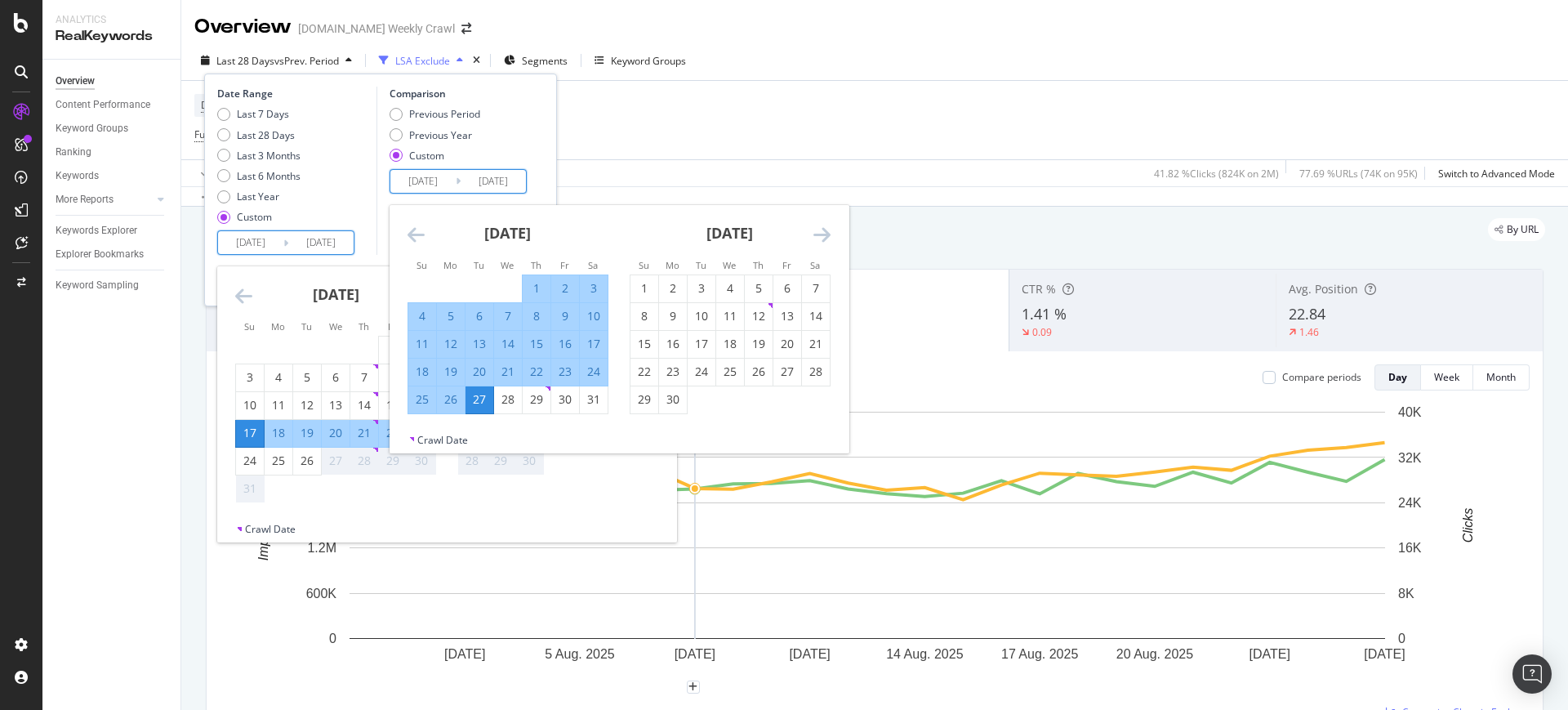
click at [423, 184] on input "[DATE]" at bounding box center [423, 181] width 65 height 23
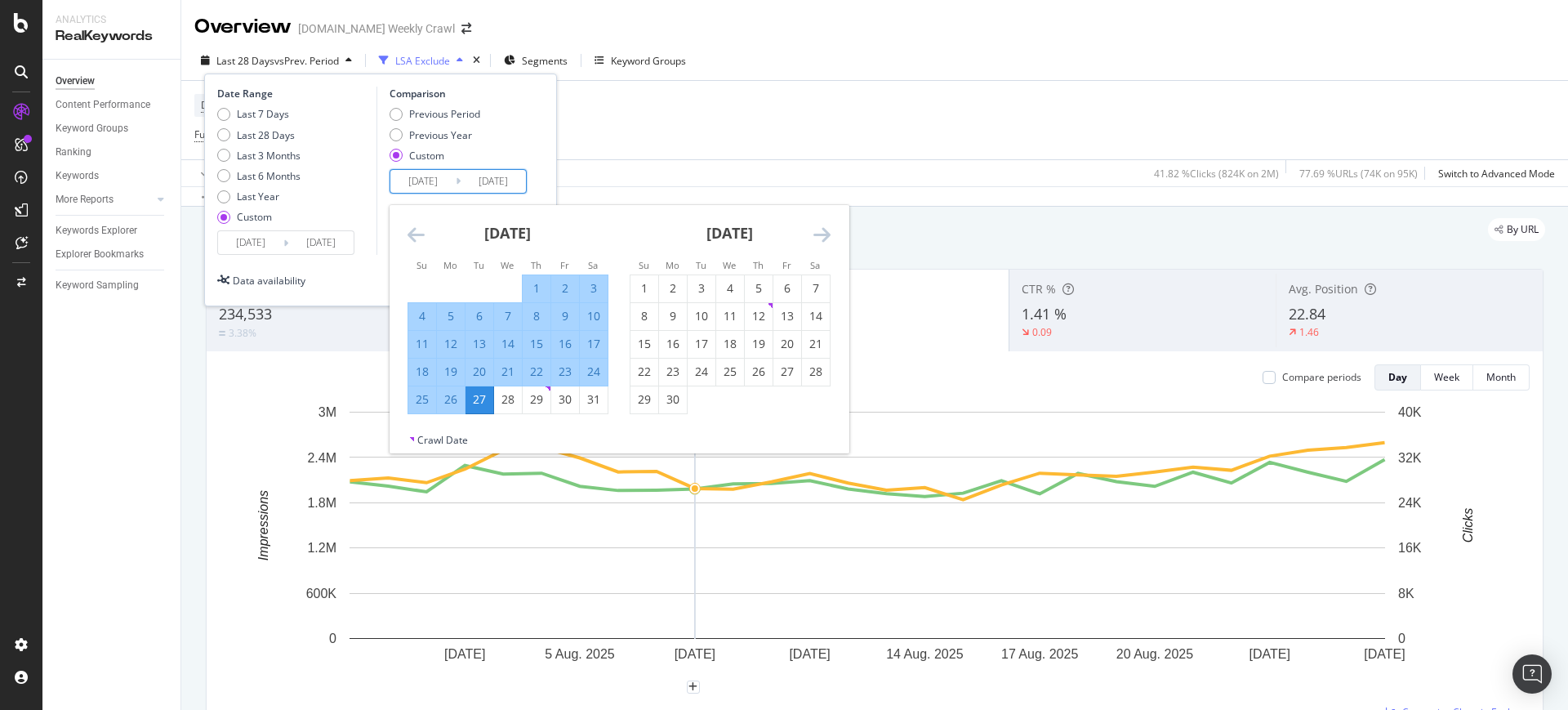
drag, startPoint x: 416, startPoint y: 374, endPoint x: 753, endPoint y: 407, distance: 338.6
click at [416, 374] on div "18" at bounding box center [423, 372] width 28 height 17
type input "[DATE]"
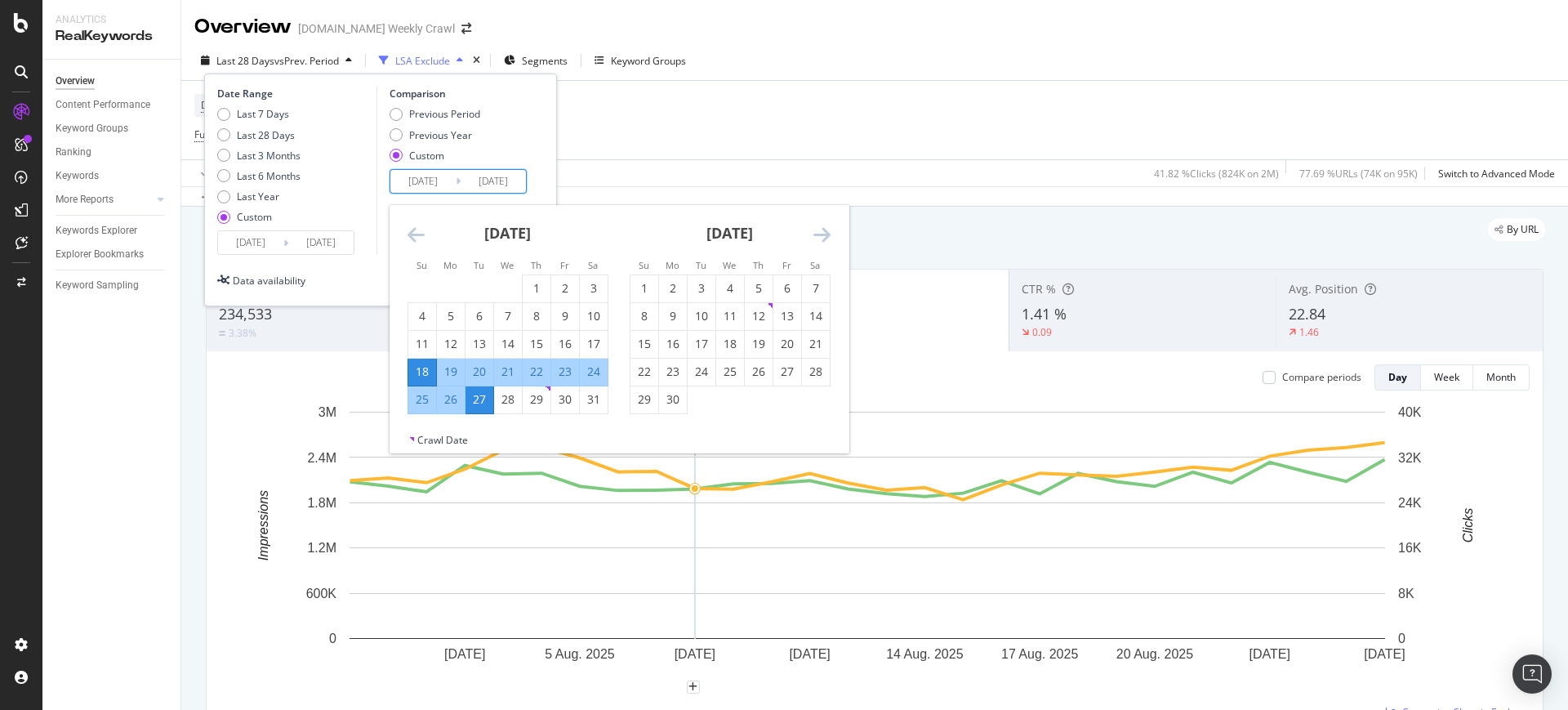
click at [588, 374] on div "24" at bounding box center [594, 372] width 28 height 17
type input "[DATE]"
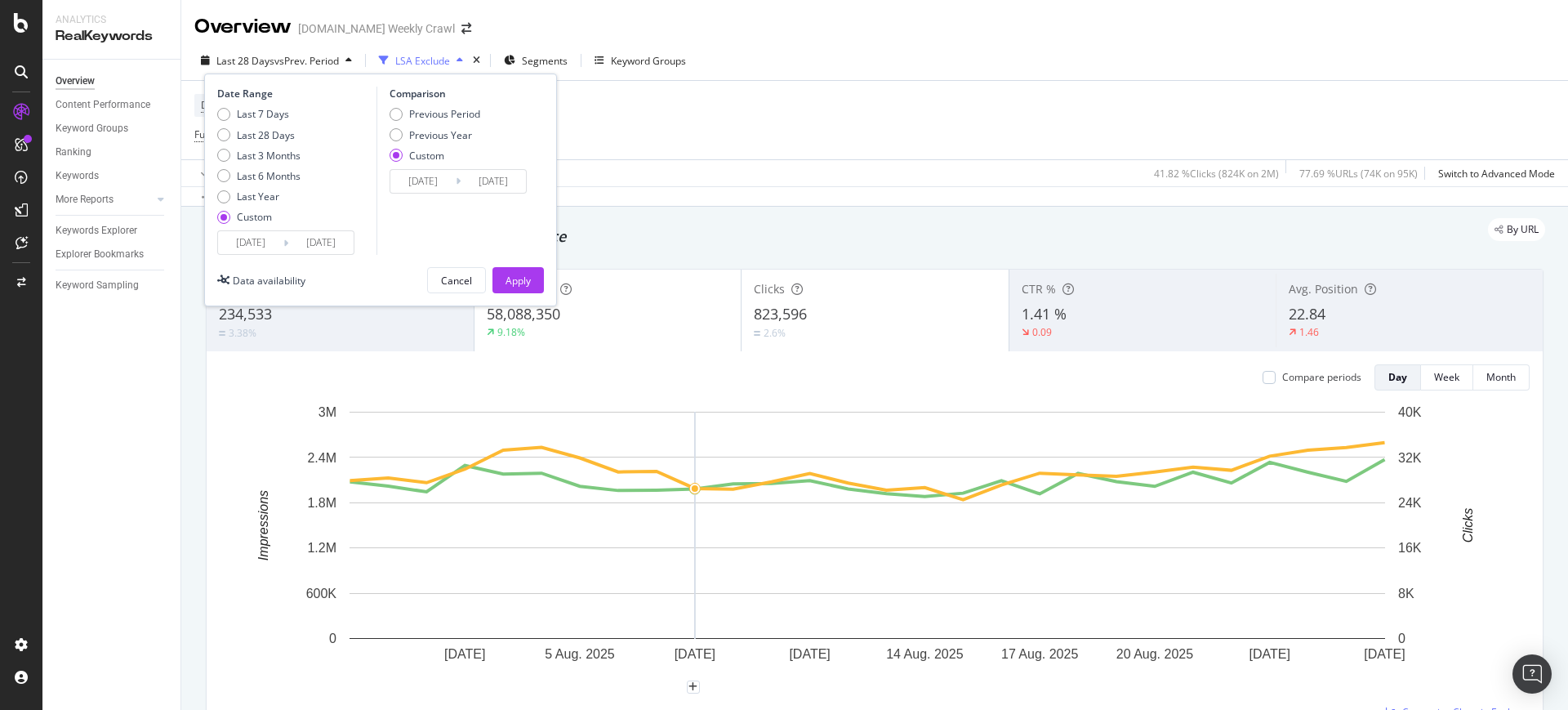
click at [276, 239] on input "[DATE]" at bounding box center [250, 242] width 65 height 23
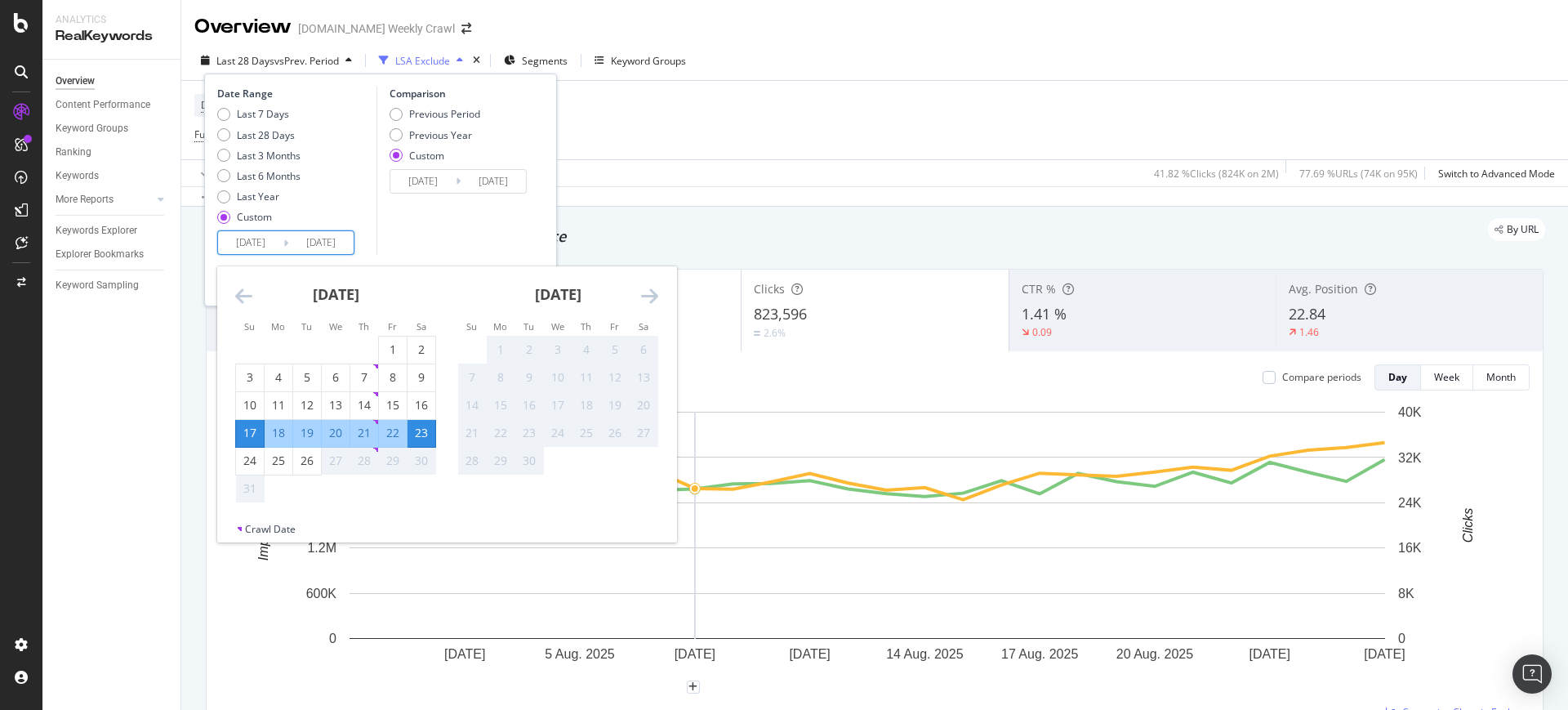
click at [483, 237] on div "Comparison Previous Period Previous Year Custom [DATE] Navigate forward to inte…" at bounding box center [453, 171] width 155 height 169
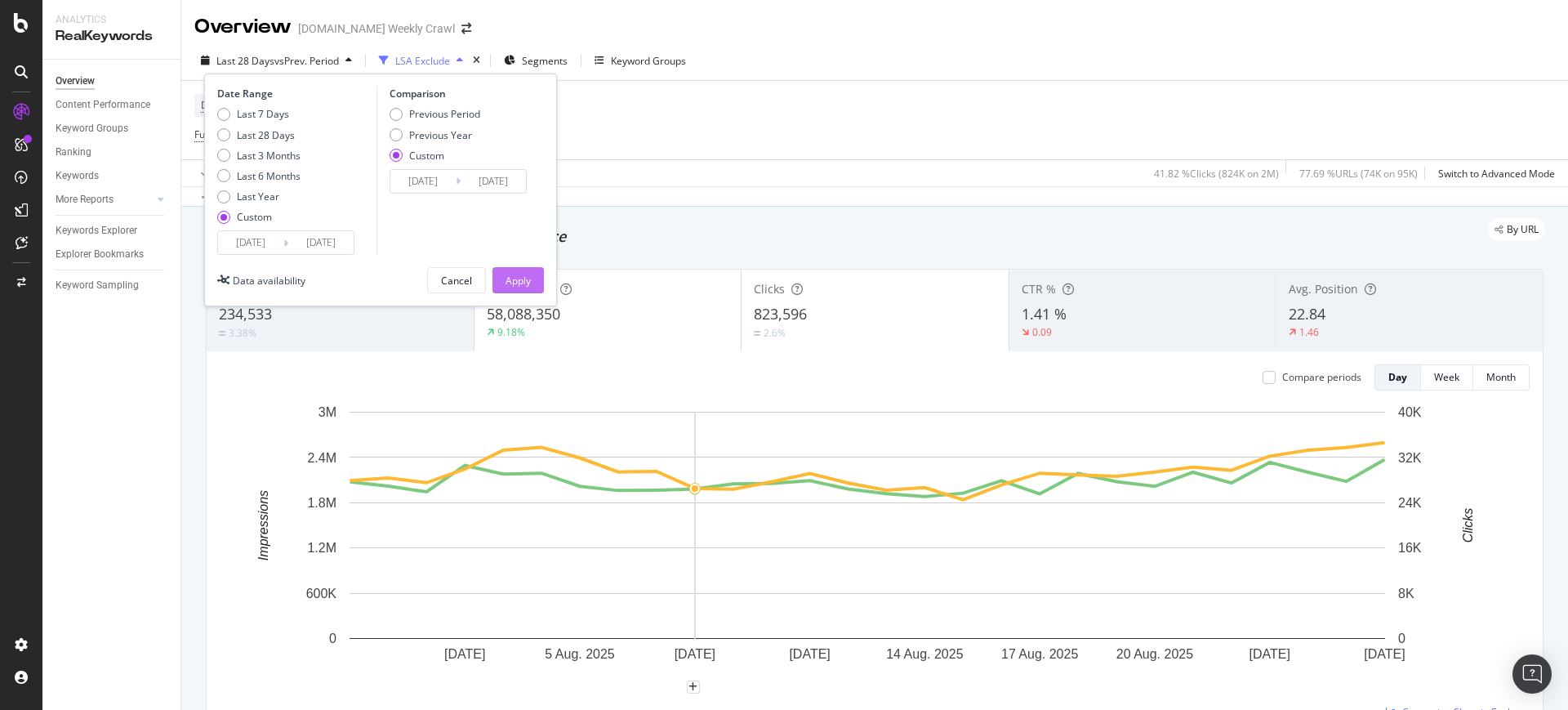
click at [518, 288] on div "Apply" at bounding box center [517, 280] width 25 height 24
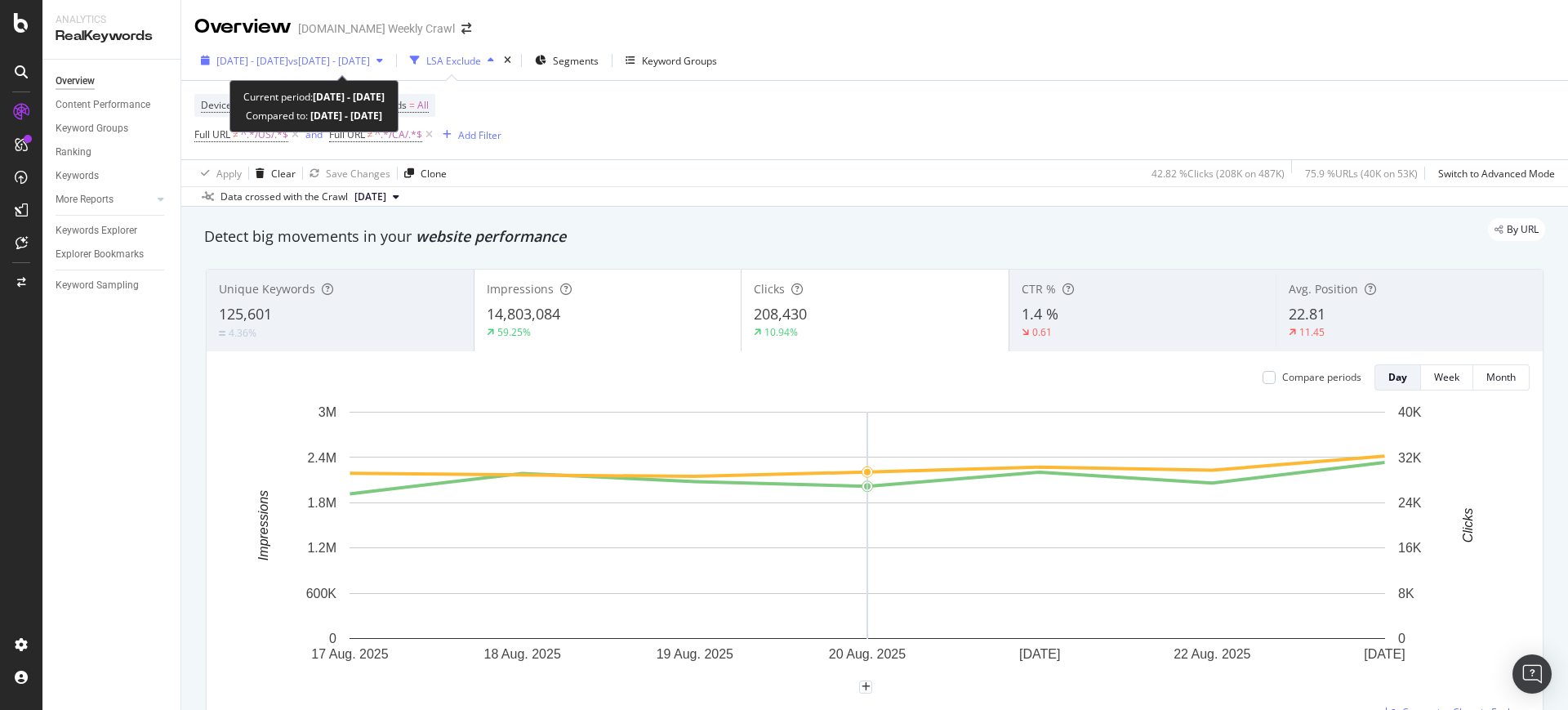
click at [288, 57] on span "[DATE] - [DATE]" at bounding box center [253, 60] width 72 height 14
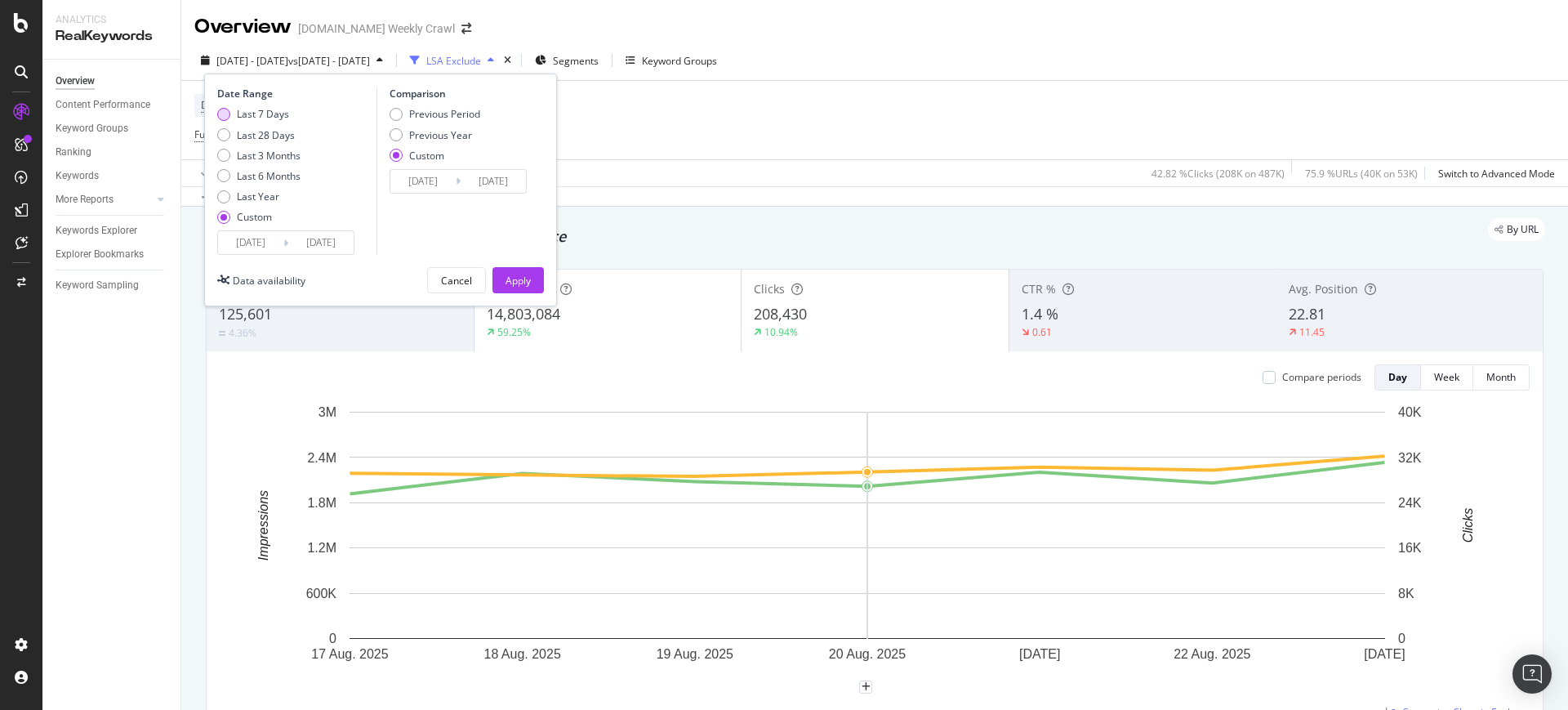
click at [222, 113] on div "Last 7 Days" at bounding box center [223, 114] width 13 height 13
type input "[DATE]"
click at [321, 242] on input "[DATE]" at bounding box center [321, 242] width 65 height 23
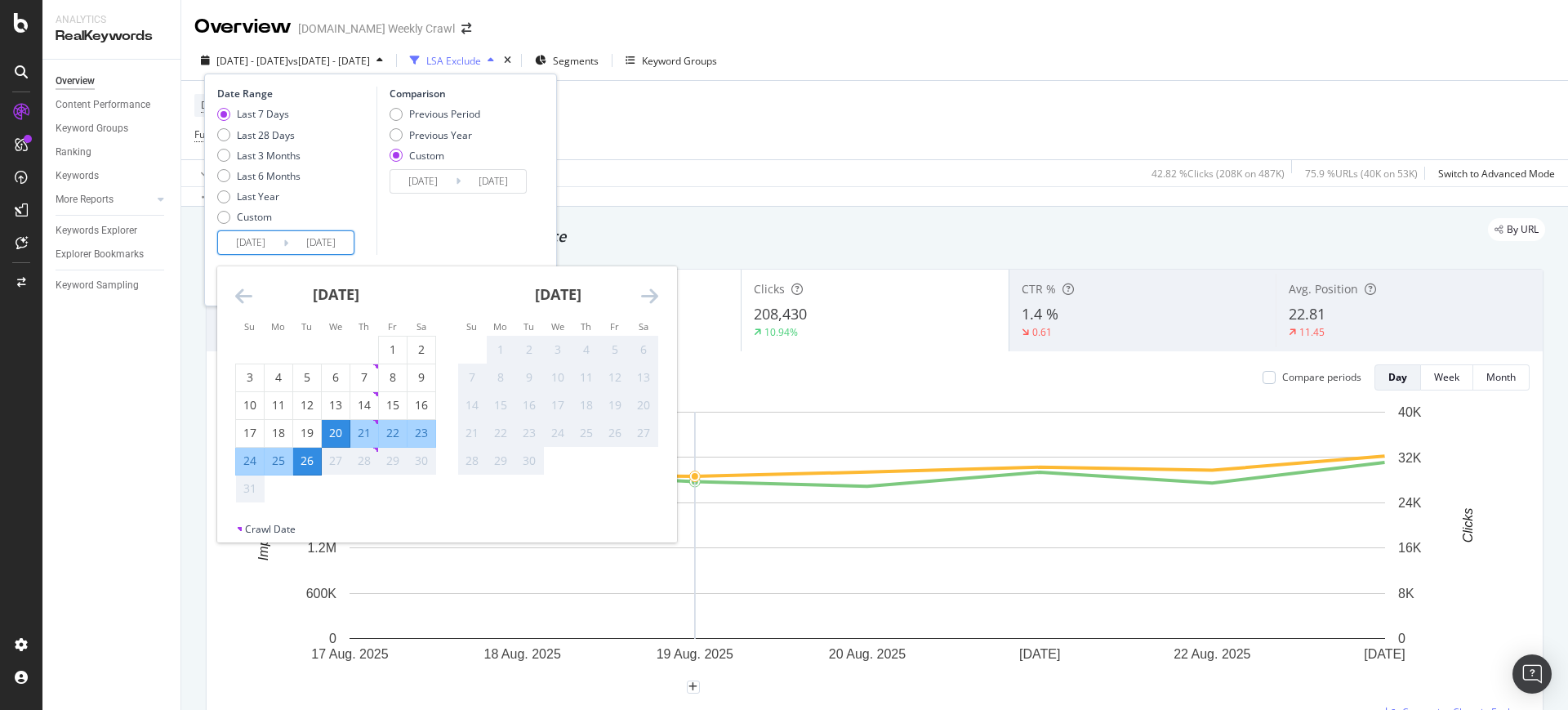
click at [273, 460] on div "25" at bounding box center [278, 461] width 28 height 17
type input "[DATE]"
click at [283, 251] on input "[DATE]" at bounding box center [250, 242] width 65 height 23
click at [272, 455] on div "25" at bounding box center [278, 461] width 28 height 17
type input "[DATE]"
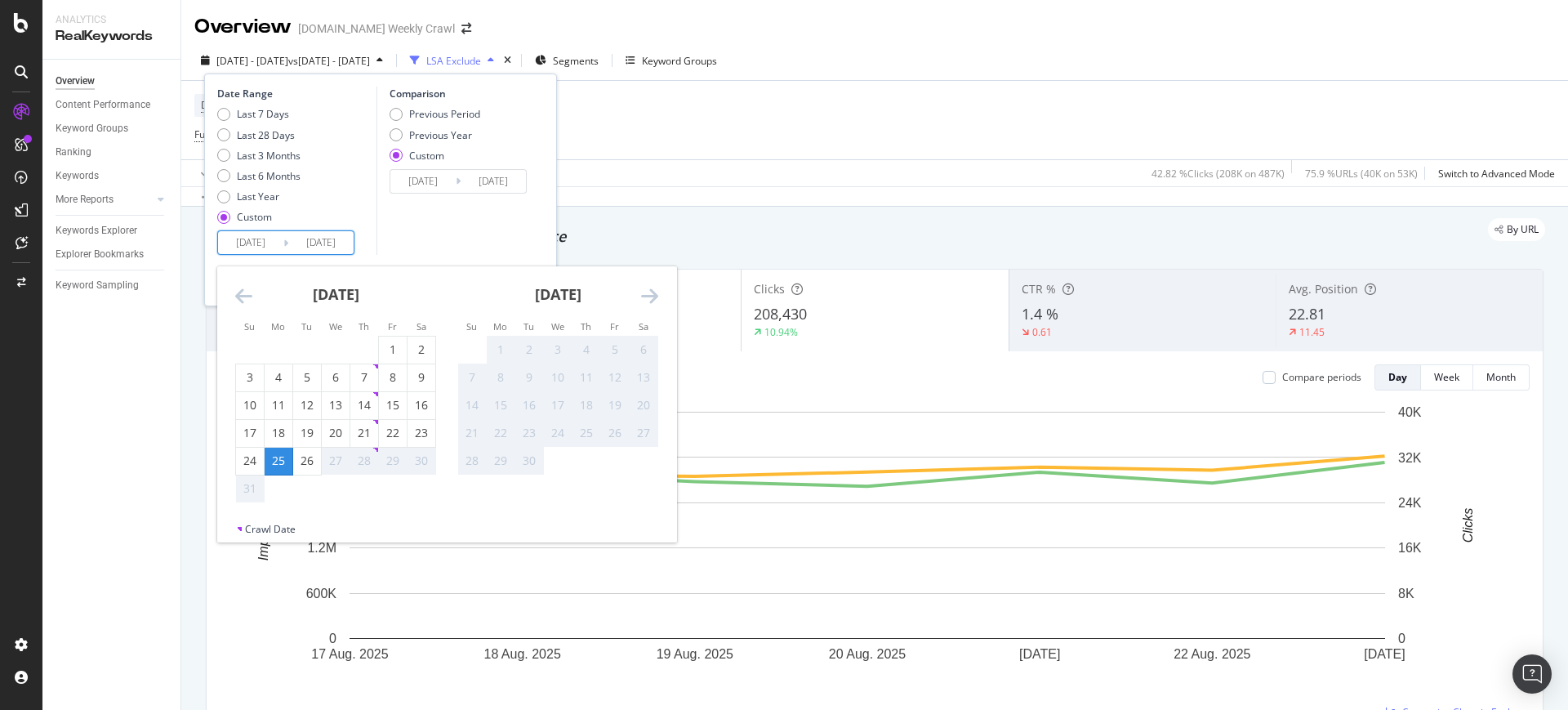
click at [422, 466] on div "30" at bounding box center [422, 461] width 28 height 17
click at [420, 465] on div "30" at bounding box center [422, 461] width 28 height 17
click at [419, 464] on div "30" at bounding box center [422, 461] width 28 height 17
click at [360, 457] on div "28" at bounding box center [364, 461] width 28 height 17
click at [392, 237] on div "Comparison Previous Period Previous Year Custom [DATE] Navigate forward to inte…" at bounding box center [453, 171] width 155 height 169
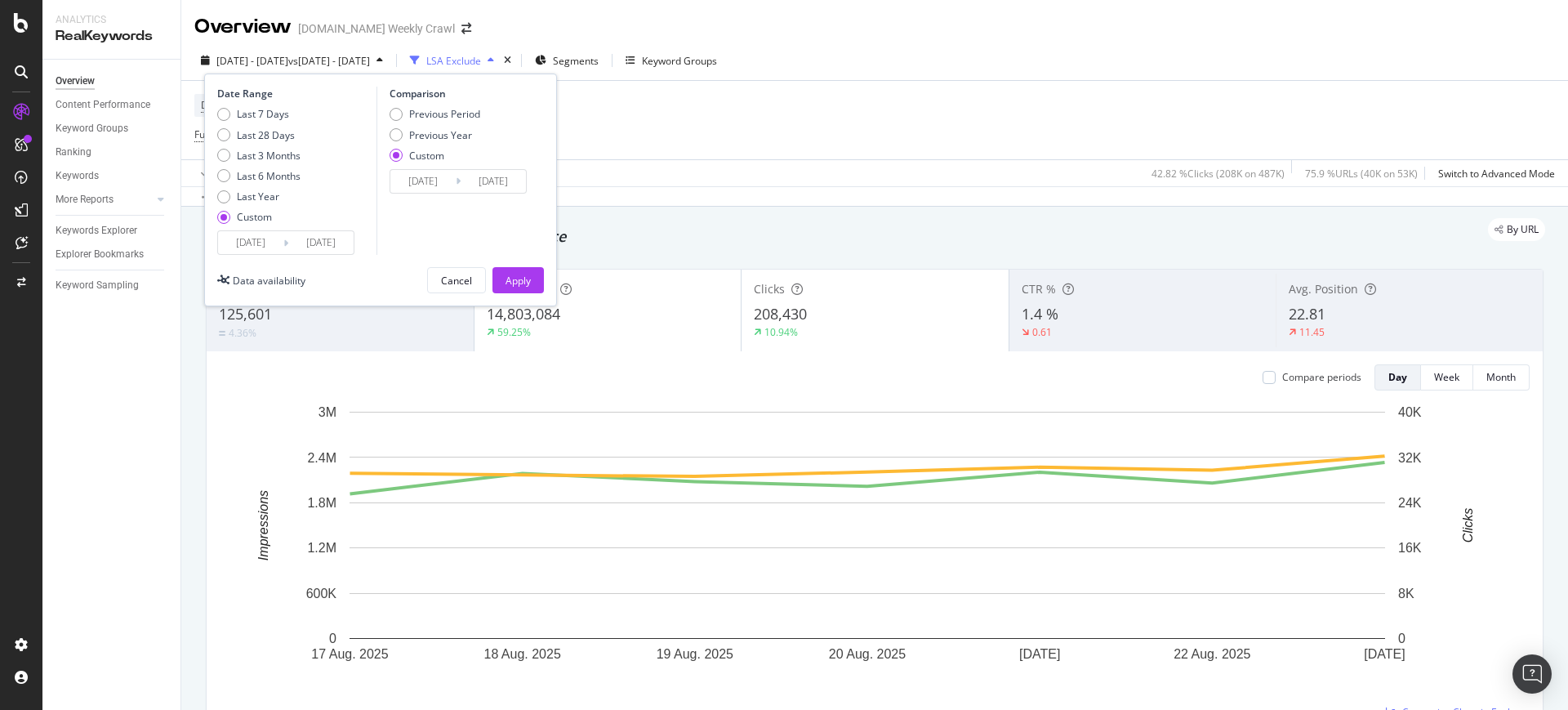
click at [674, 122] on div "Device = All and Country = All and Keywords = All Full URL ≠ ^.*/US/.*$ and Ful…" at bounding box center [875, 120] width 1360 height 79
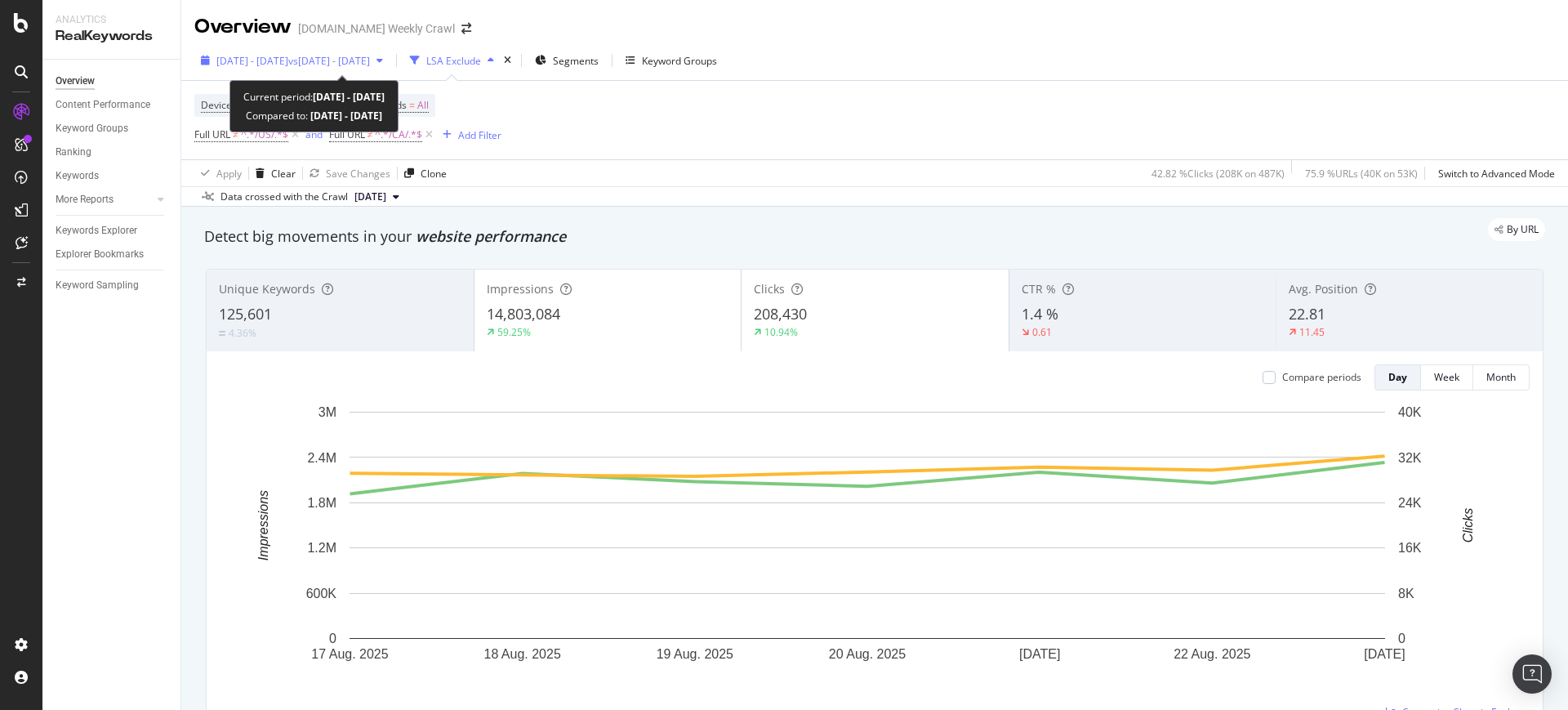
click at [370, 57] on span "vs [DATE] - [DATE]" at bounding box center [329, 60] width 82 height 14
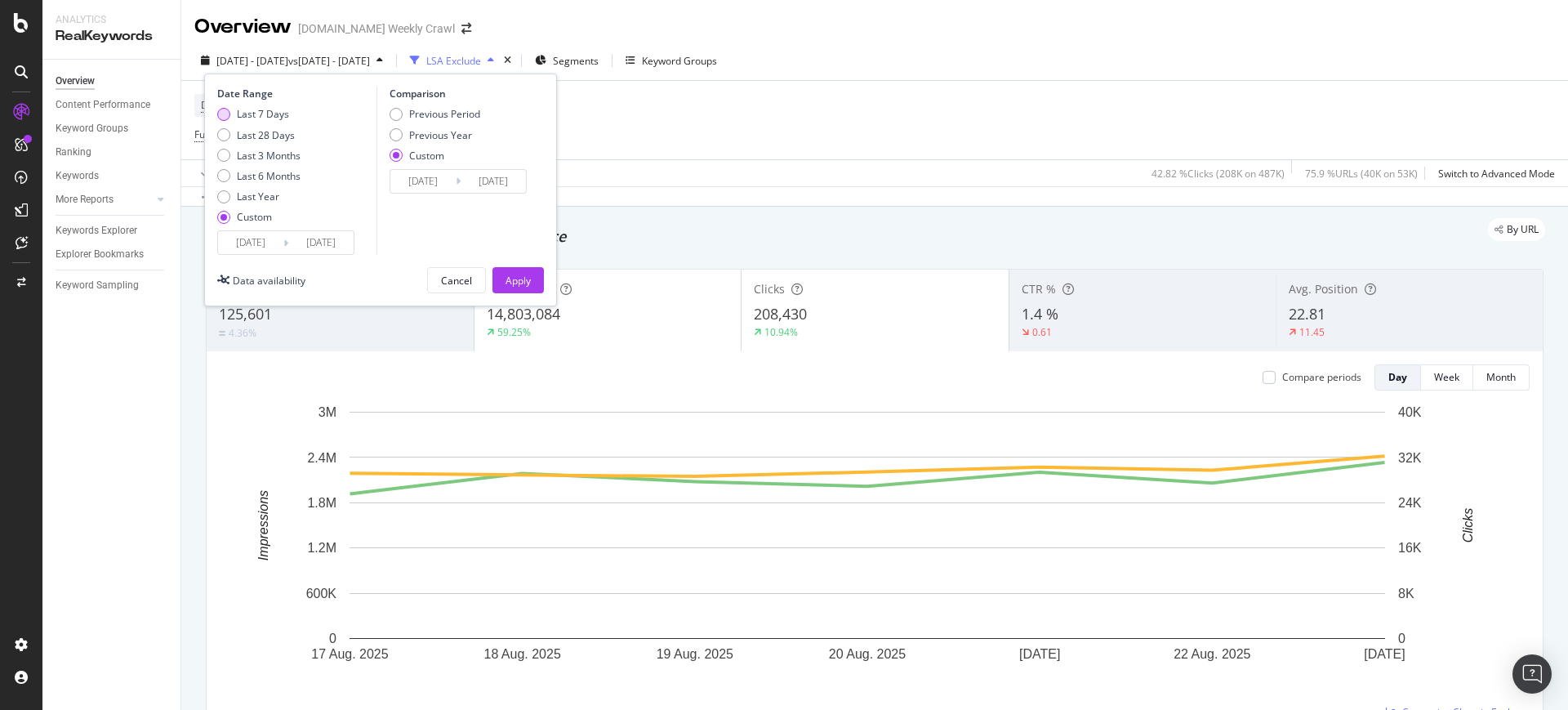
click at [221, 117] on div "Last 7 Days" at bounding box center [223, 114] width 13 height 13
type input "[DATE]"
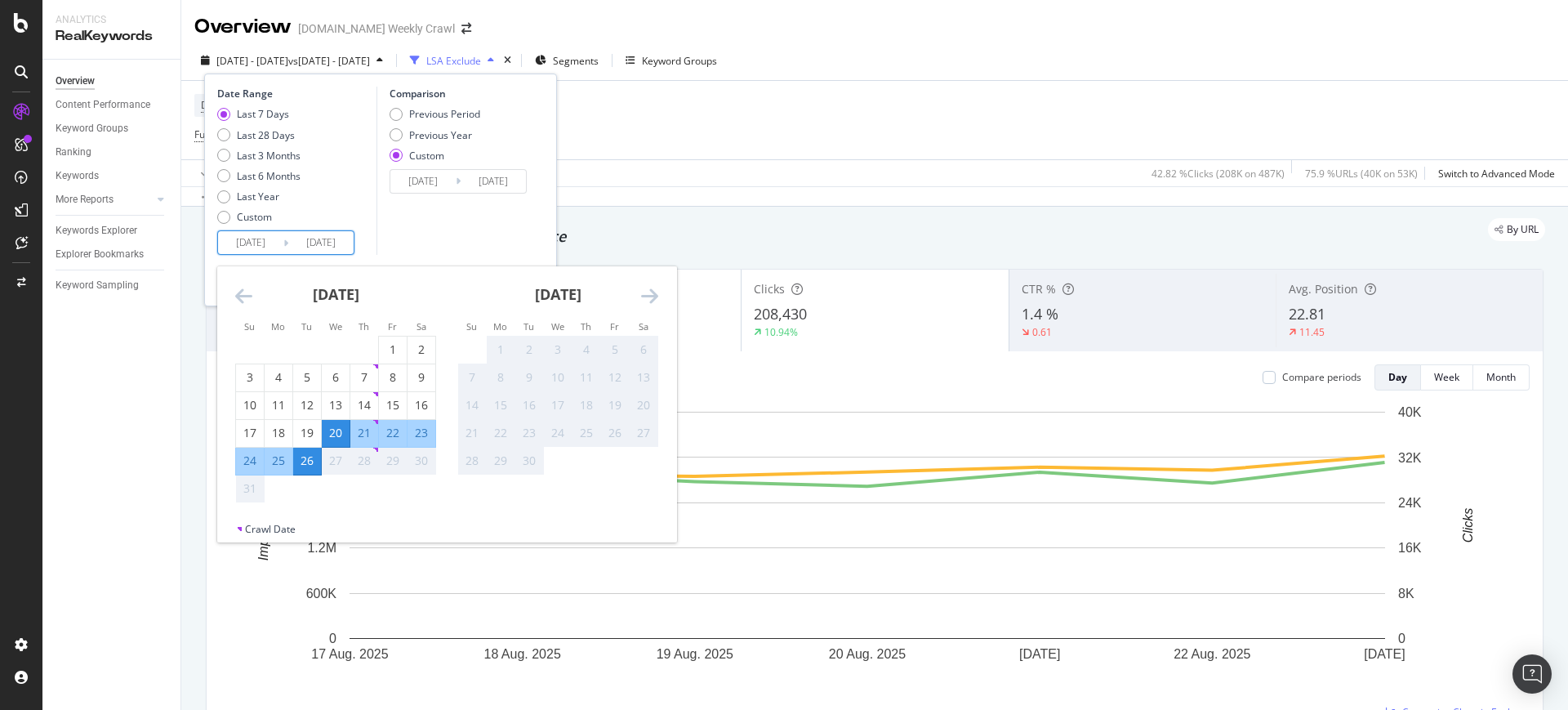
click at [248, 238] on input "[DATE]" at bounding box center [250, 242] width 65 height 23
click at [451, 249] on div "Comparison Previous Period Previous Year Custom [DATE] Navigate forward to inte…" at bounding box center [453, 171] width 155 height 169
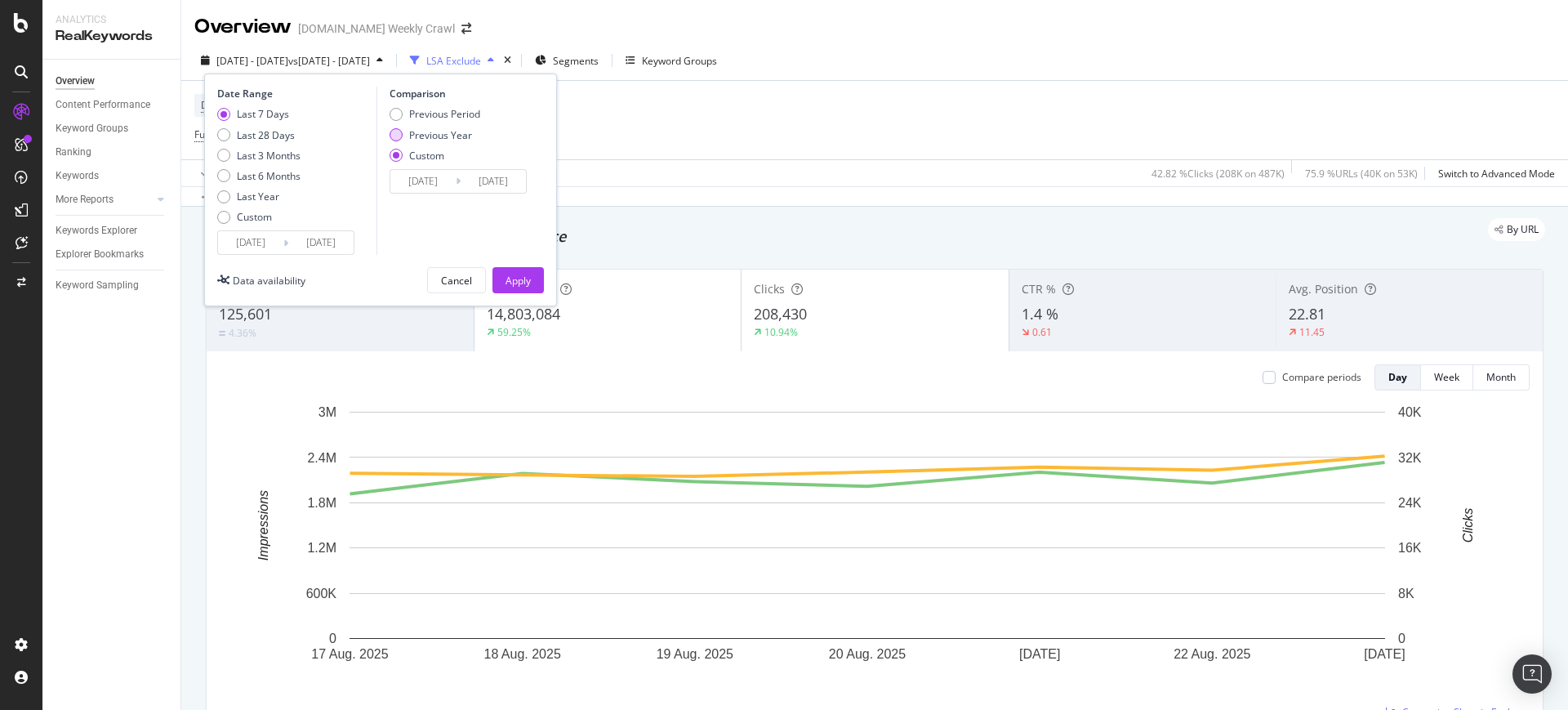
click at [402, 135] on div "Previous Year" at bounding box center [435, 134] width 91 height 14
type input "[DATE]"
click at [512, 285] on div "Apply" at bounding box center [517, 280] width 25 height 14
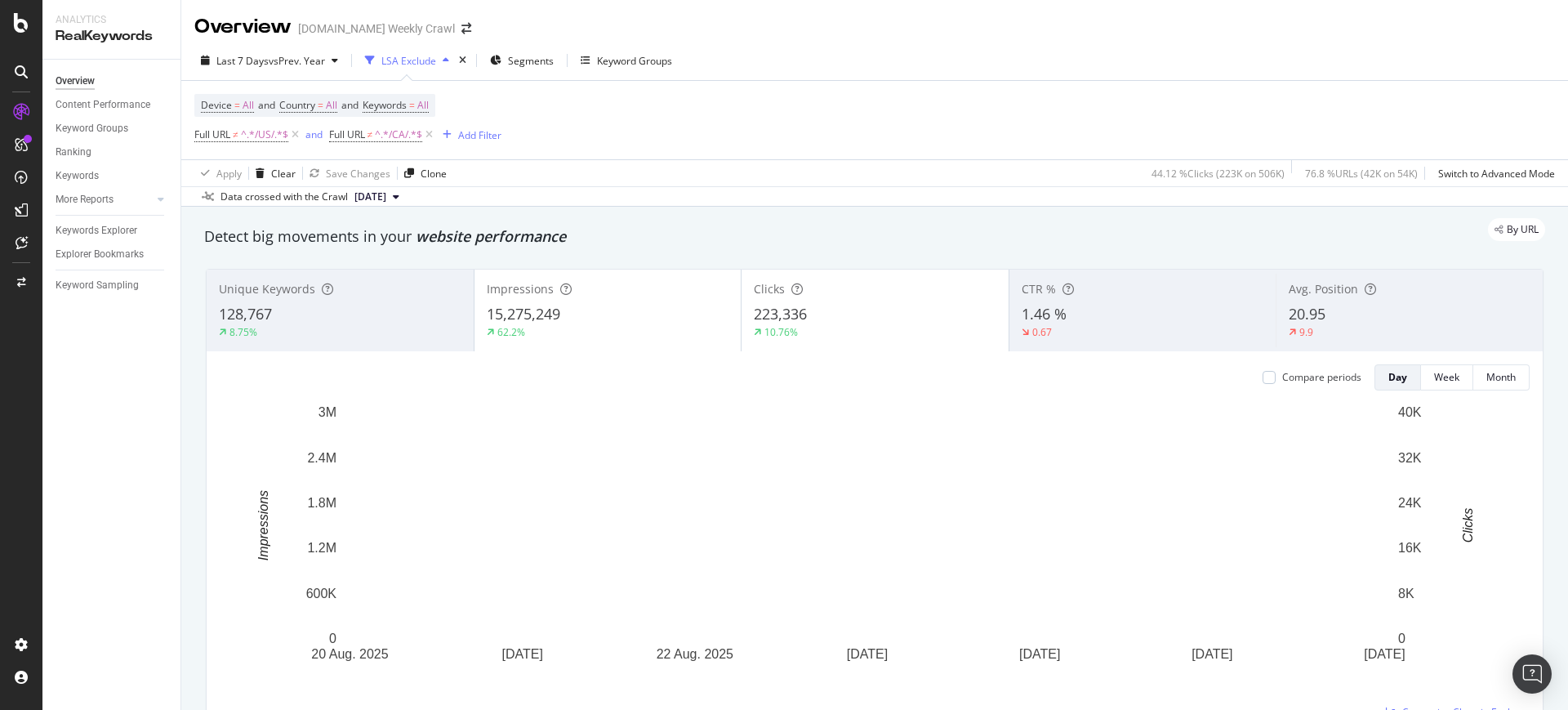
click at [782, 159] on div "Apply Clear Save Changes Clone 44.12 % Clicks ( 223K on 506K ) 76.8 % URLs ( 42…" at bounding box center [875, 172] width 1386 height 27
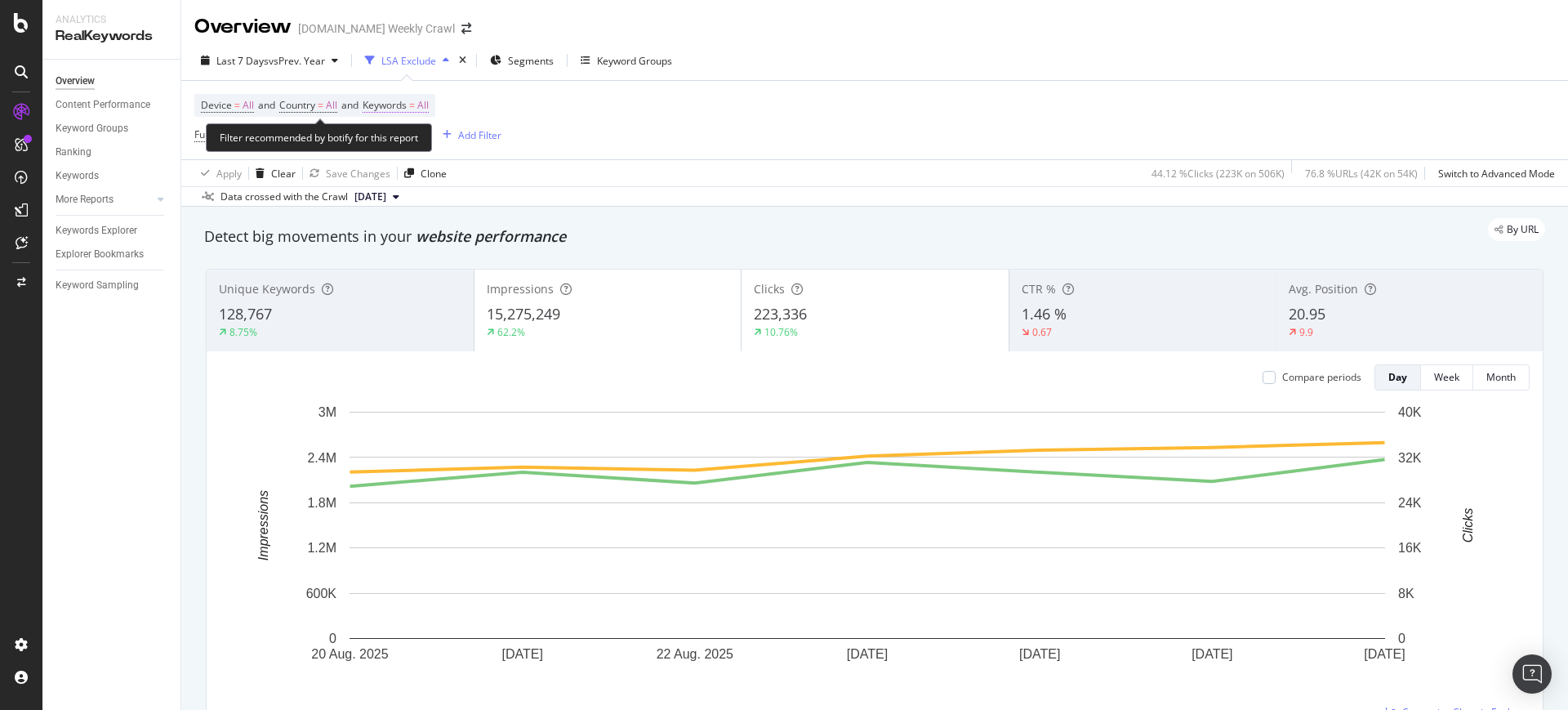
click at [394, 103] on span "Keywords" at bounding box center [385, 105] width 44 height 14
click at [415, 145] on icon "button" at bounding box center [413, 144] width 6 height 10
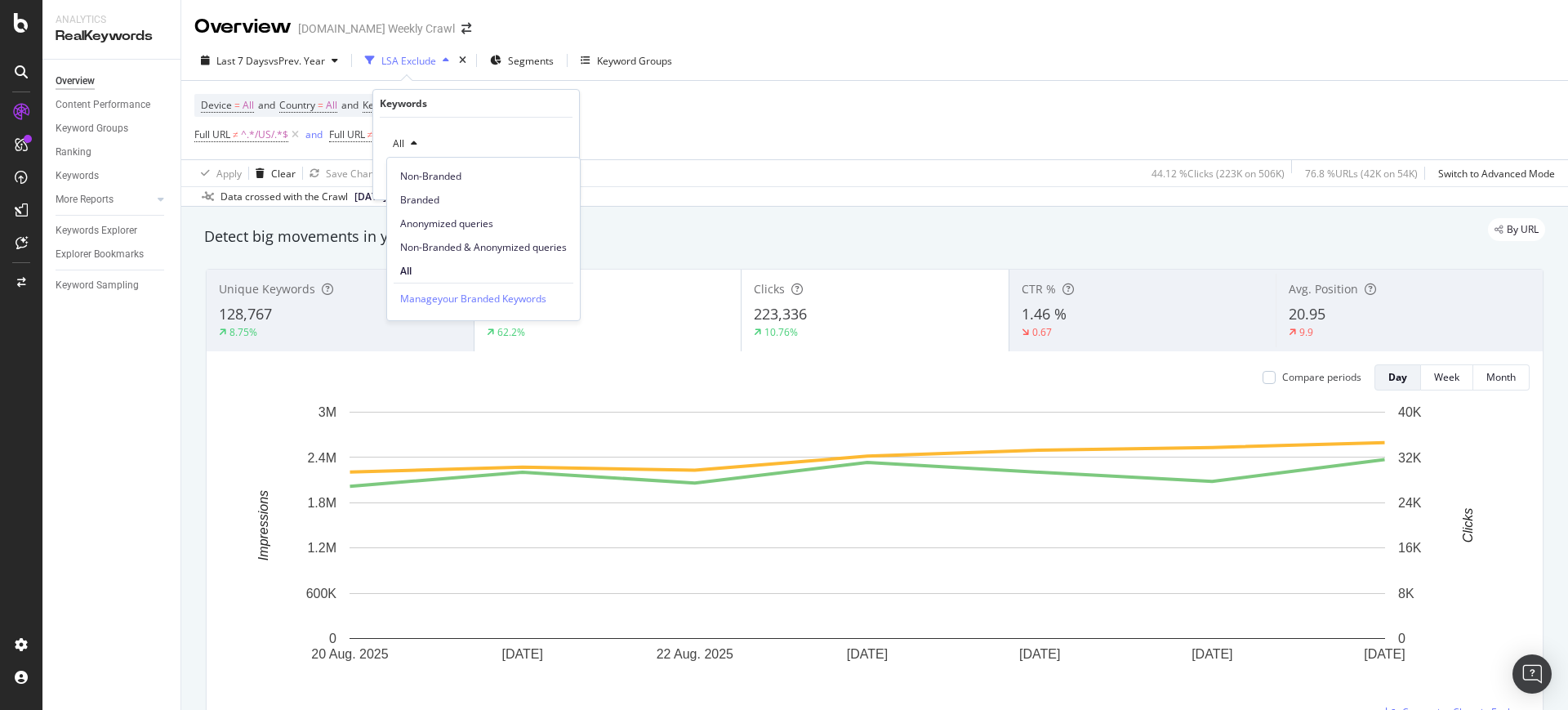
click at [736, 131] on div "Device = All and Country = All and Keywords = All Full URL ≠ ^.*/US/.*$ and Ful…" at bounding box center [875, 120] width 1360 height 79
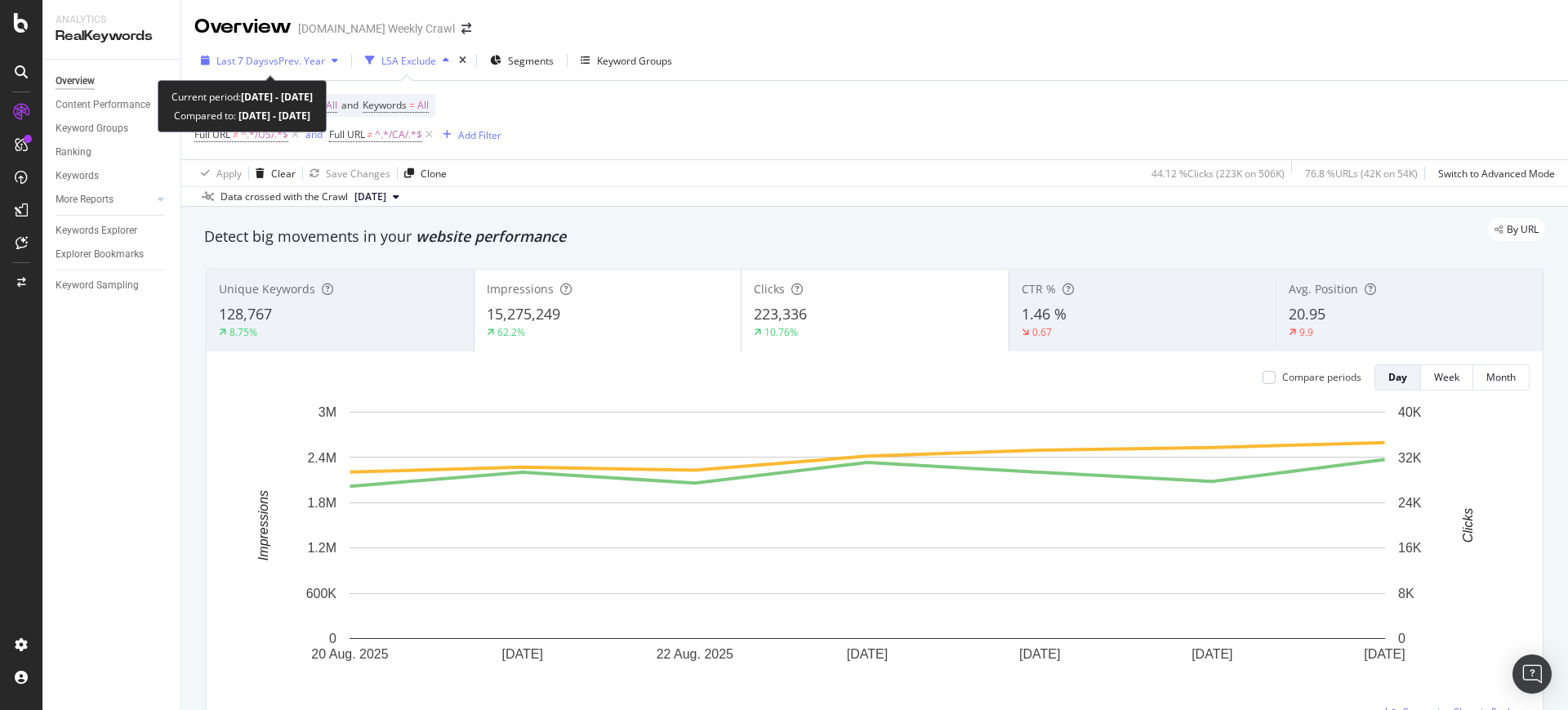
click at [315, 68] on div "Last 7 Days vs Prev. Year" at bounding box center [270, 60] width 150 height 24
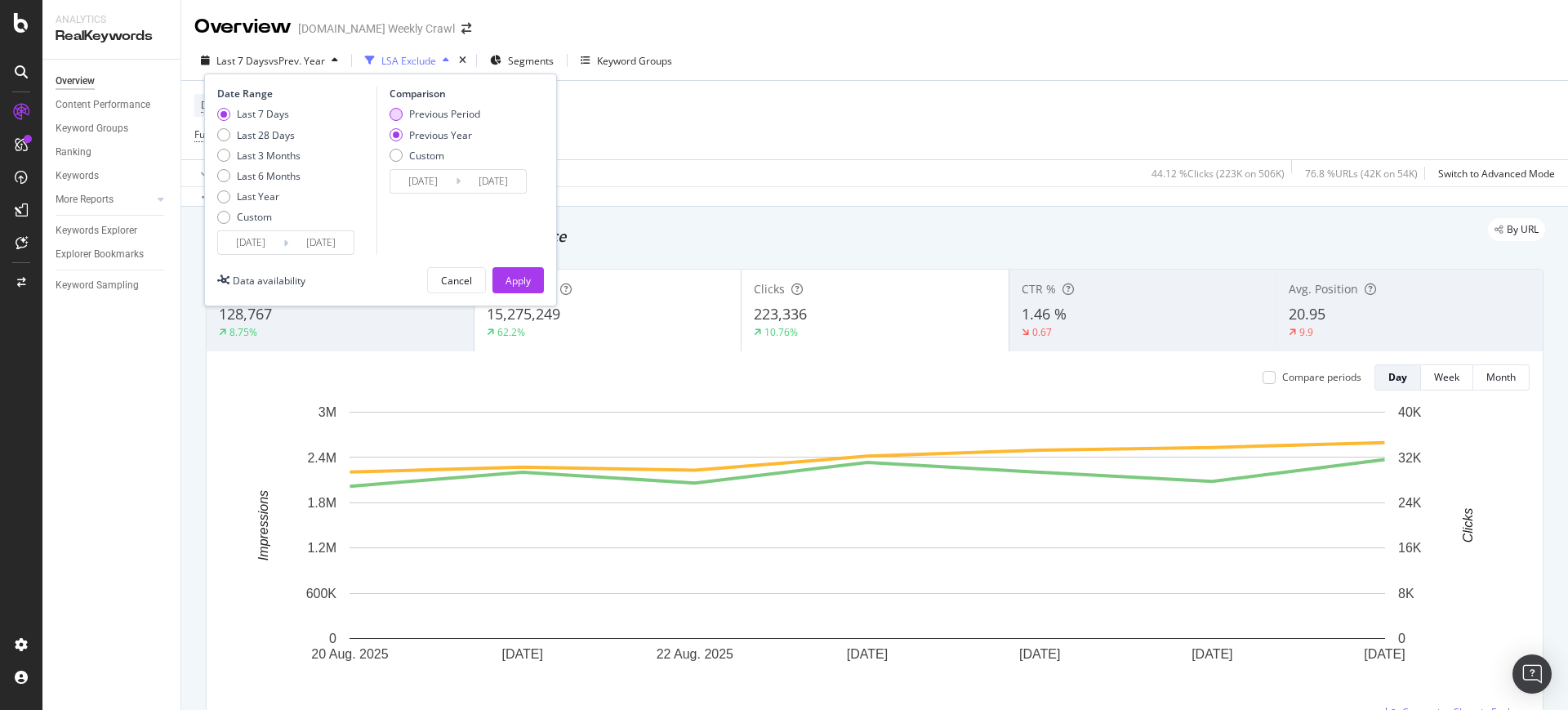
click at [418, 117] on div "Previous Period" at bounding box center [444, 113] width 71 height 14
type input "[DATE]"
click at [507, 283] on div "Apply" at bounding box center [517, 280] width 25 height 14
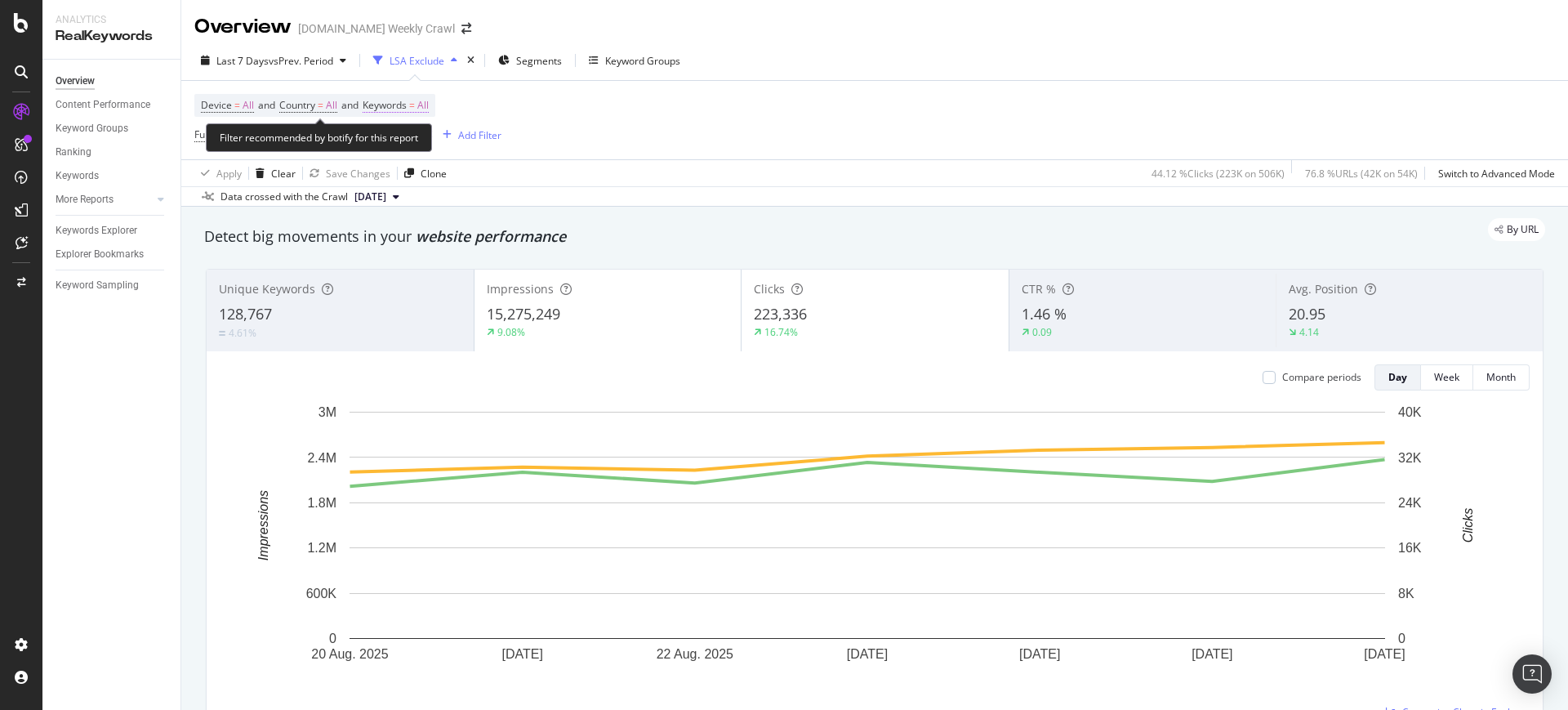
click at [429, 107] on span "All" at bounding box center [423, 105] width 11 height 23
click at [413, 141] on icon "button" at bounding box center [413, 144] width 6 height 10
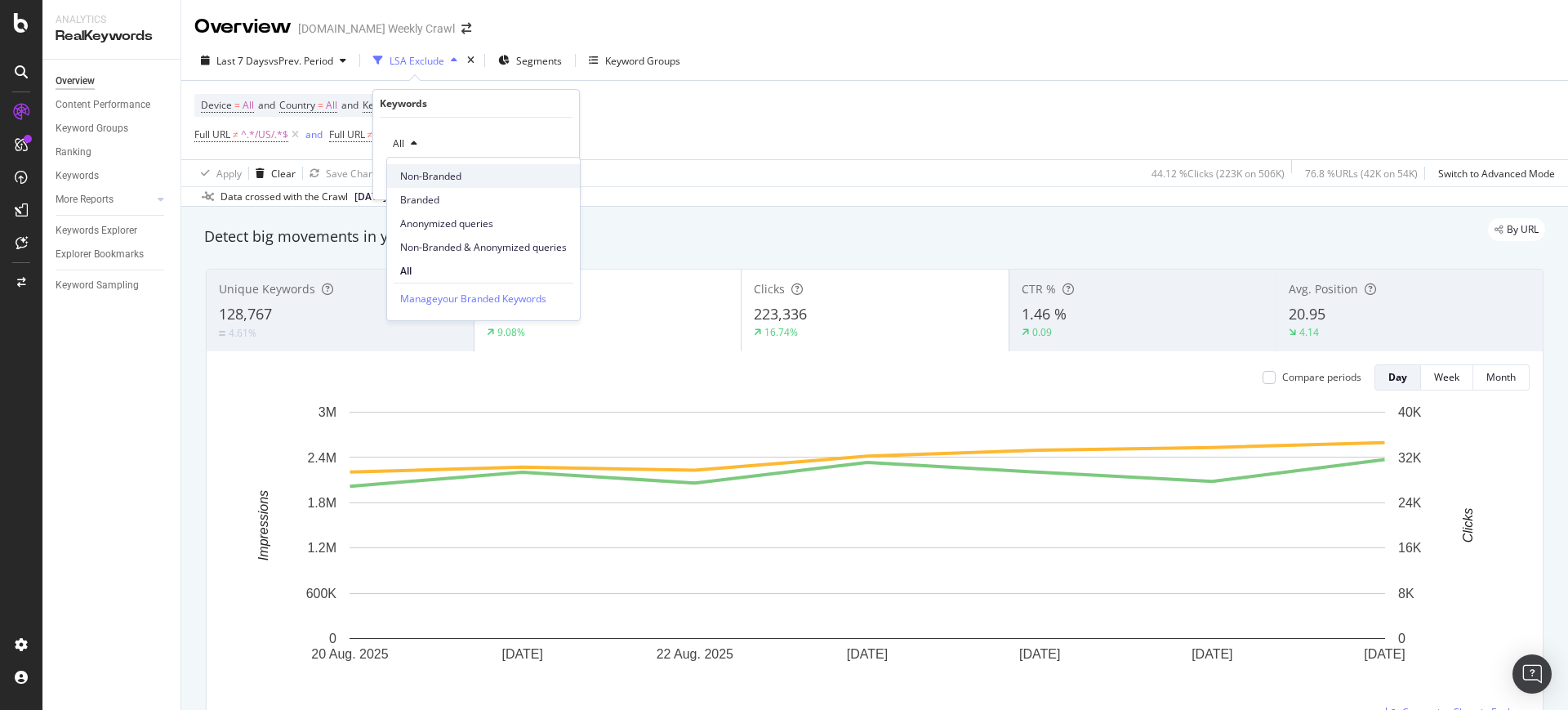
click at [445, 174] on span "Non-Branded" at bounding box center [484, 176] width 167 height 15
click at [545, 179] on div "Apply" at bounding box center [552, 178] width 25 height 14
